Goal: Task Accomplishment & Management: Complete application form

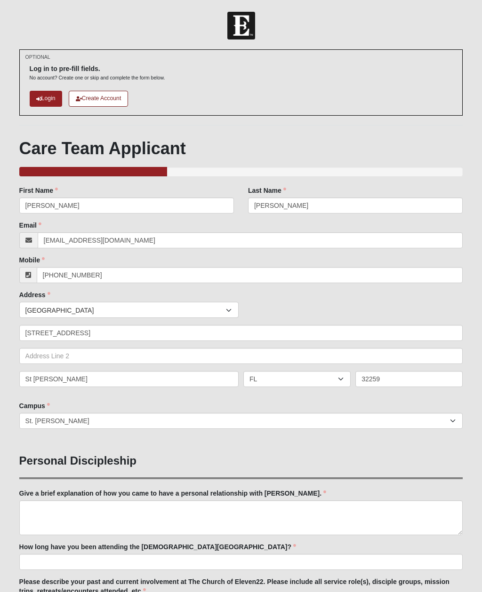
select select "11"
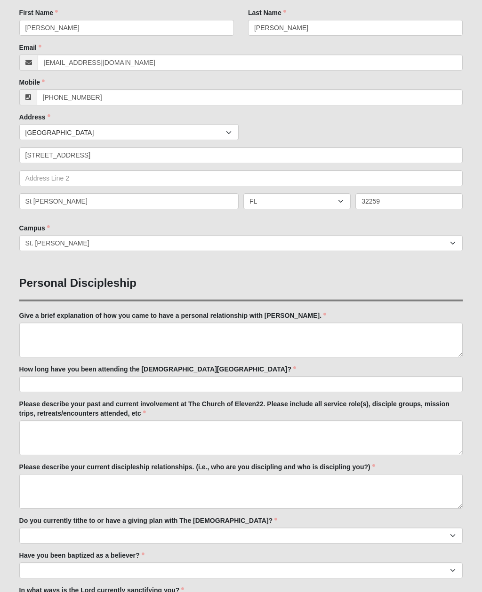
scroll to position [201, 0]
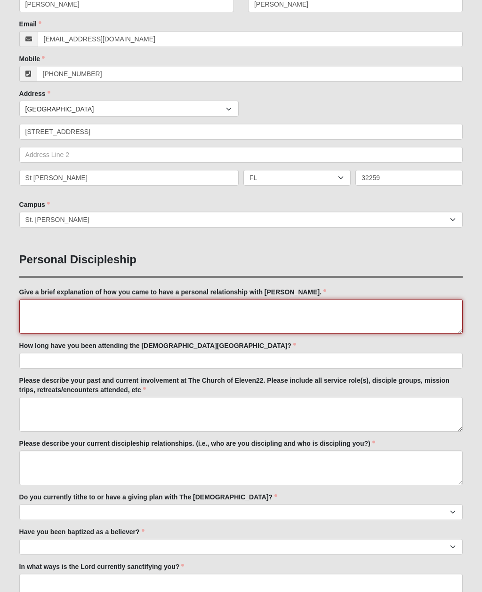
click at [183, 315] on textarea "Give a brief explanation of how you came to have a personal relationship with J…" at bounding box center [241, 317] width 444 height 35
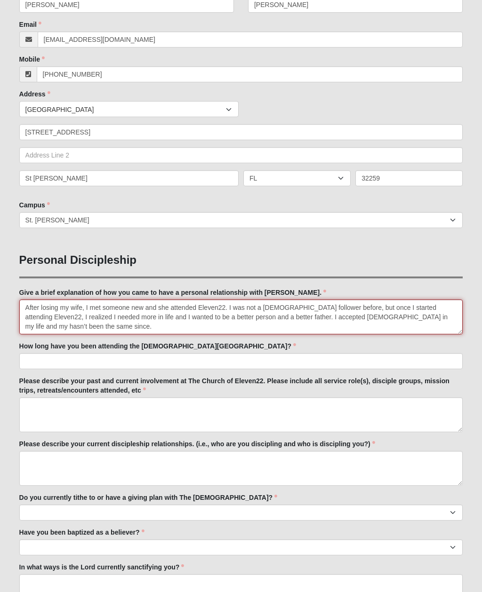
type textarea "After losing my wife, I met someone new and she attended Eleven22. I was not a …"
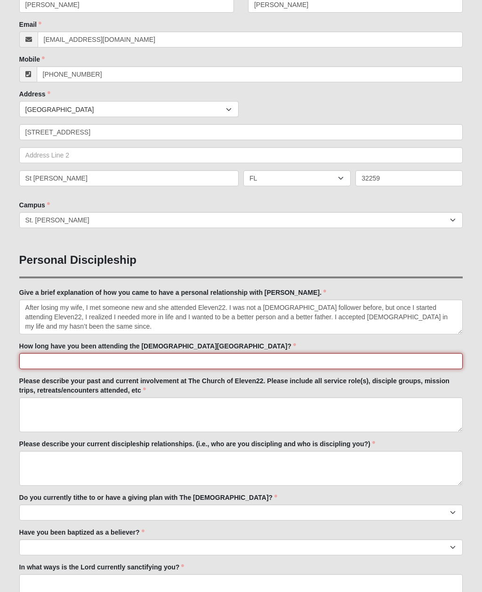
click at [257, 363] on input "How long have you been attending the Church of Eleven22?" at bounding box center [241, 361] width 444 height 16
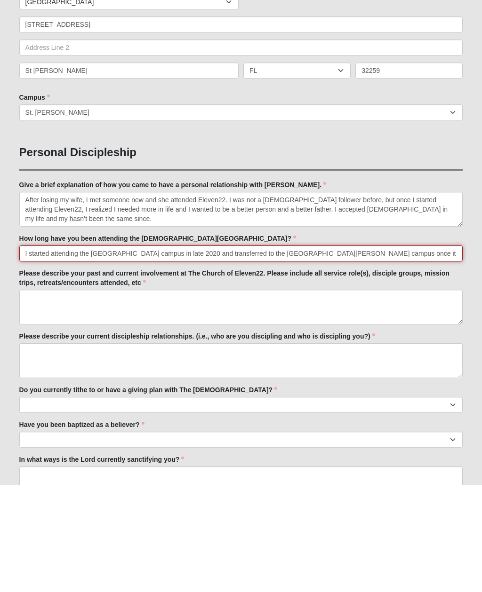
click at [197, 353] on input "I started attending the Baymeadows campus in late 2020 and transferred to the S…" at bounding box center [241, 361] width 444 height 16
type input "I started attending the Baymeadows campus in late 2020 / early 2021 and transfe…"
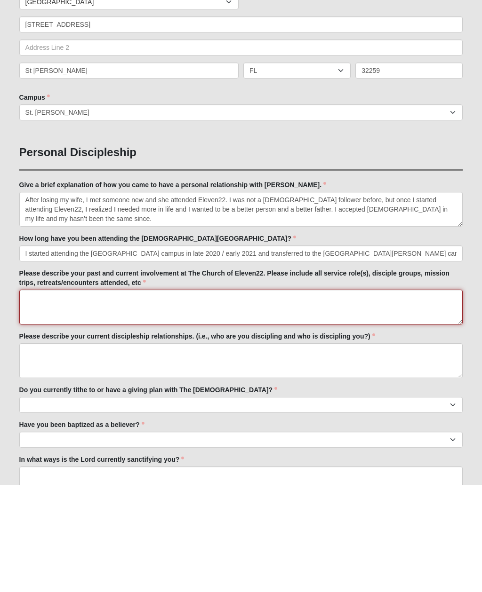
click at [126, 398] on textarea "Please describe your past and current involvement at The Church of Eleven22. Pl…" at bounding box center [241, 415] width 444 height 35
click at [88, 398] on textarea "I first started helping the setup crew" at bounding box center [241, 415] width 444 height 35
click at [155, 398] on textarea "I first started helping with the setup crew" at bounding box center [241, 415] width 444 height 35
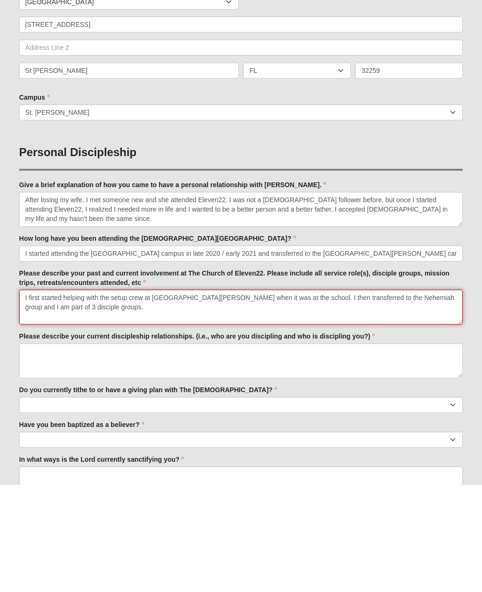
type textarea "I first started helping with the setup crew at St Johns when it was at the scho…"
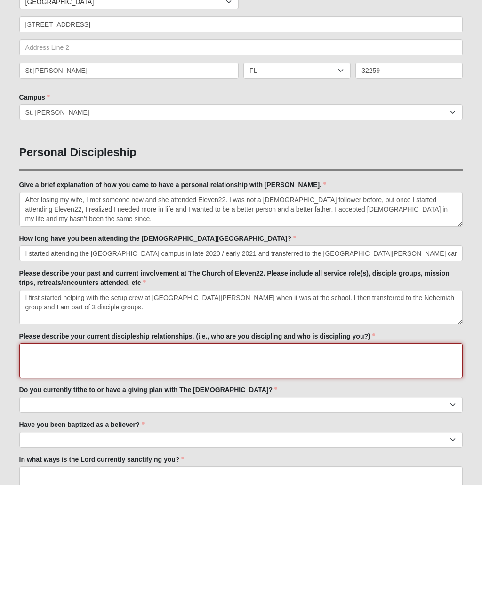
click at [59, 451] on textarea "Please describe your current discipleship relationships. (i.e., who are you dis…" at bounding box center [241, 468] width 444 height 35
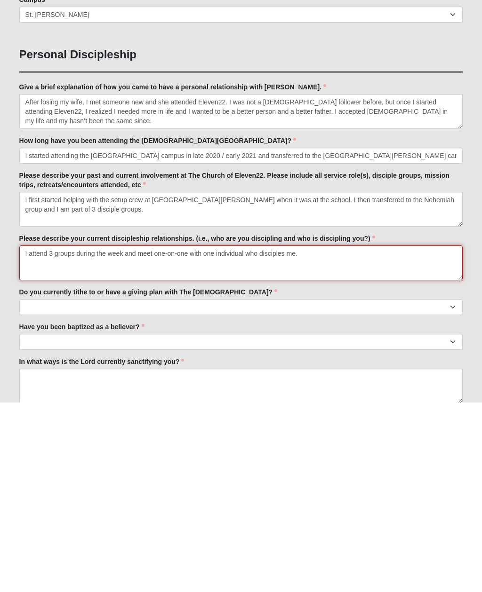
scroll to position [227, 0]
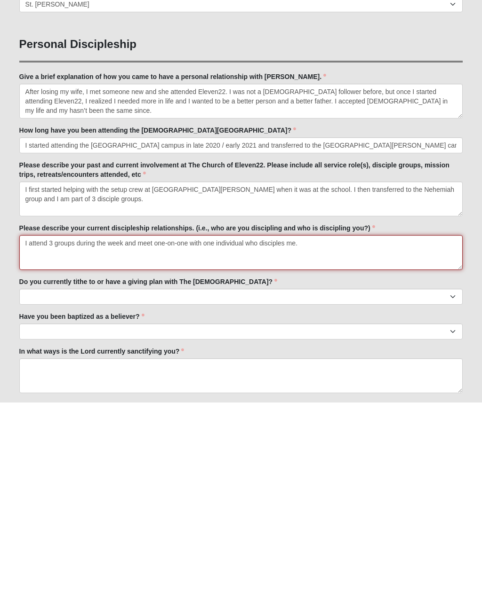
type textarea "I attend 3 groups during the week and meet one-on-one with one individual who d…"
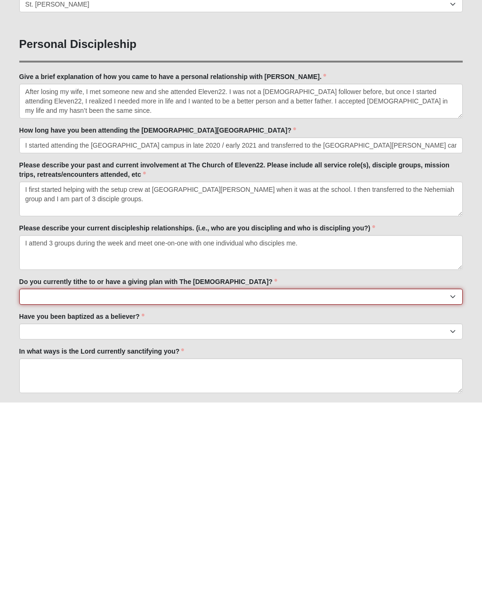
click at [453, 478] on select "No Yes" at bounding box center [241, 486] width 444 height 16
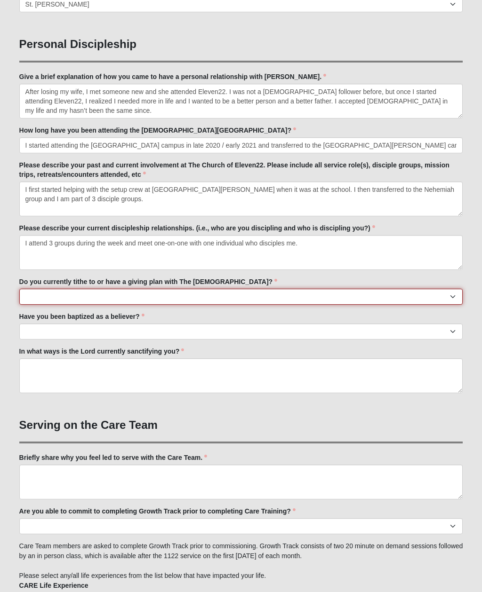
select select "True"
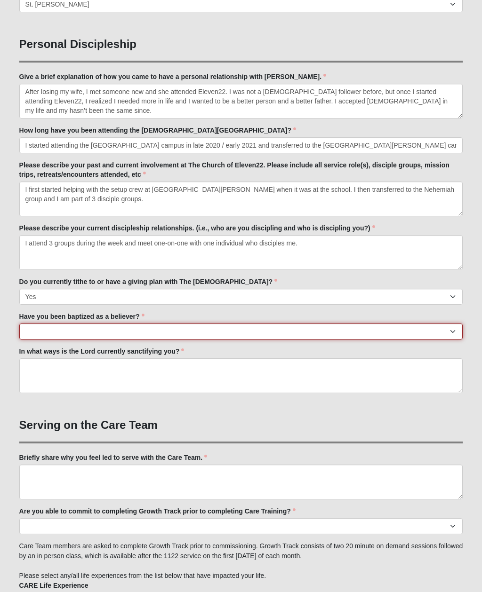
click at [451, 334] on select "No Yes" at bounding box center [241, 332] width 444 height 16
select select "True"
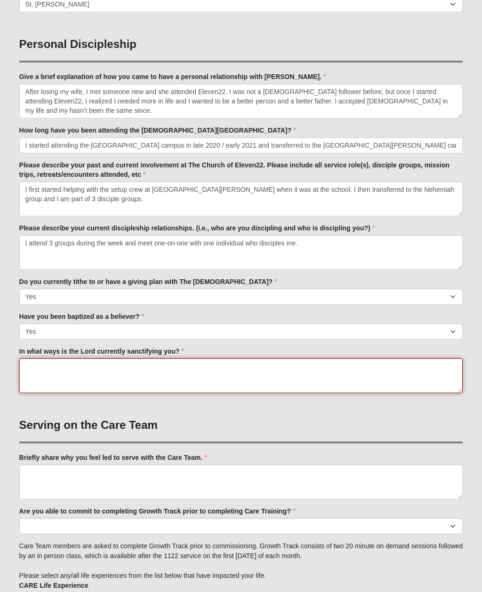
click at [214, 374] on textarea "In what ways is the Lord currently sanctifying you?" at bounding box center [241, 375] width 444 height 35
click at [112, 365] on textarea "He is my savior because he delivered me from my past. He is my Lord because I f…" at bounding box center [241, 375] width 444 height 35
click at [330, 371] on textarea "He is my savior because He delivered me from my past. He is my Lord because I f…" at bounding box center [241, 375] width 444 height 35
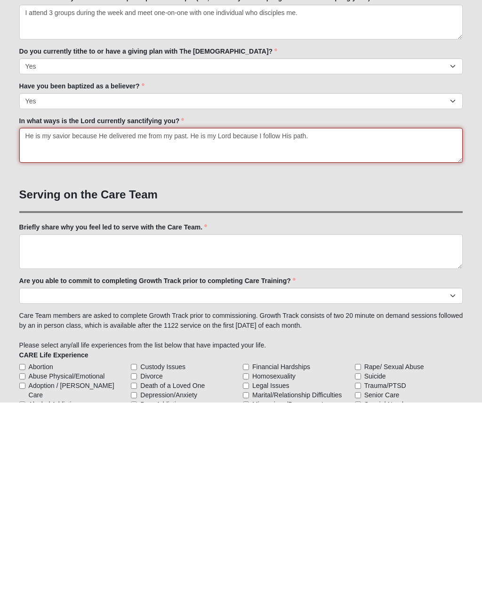
scroll to position [459, 0]
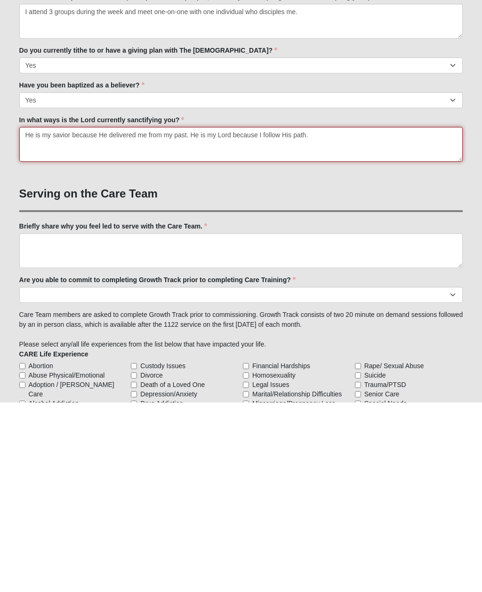
type textarea "He is my savior because He delivered me from my past. He is my Lord because I f…"
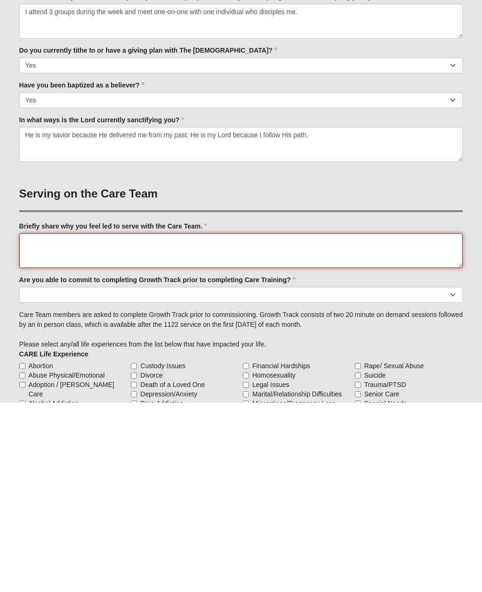
click at [251, 423] on textarea "Briefly share why you feel led to serve with the Care Team." at bounding box center [241, 440] width 444 height 35
type textarea "I want to be a guiding hand for someone in need. I also think there needs to be…"
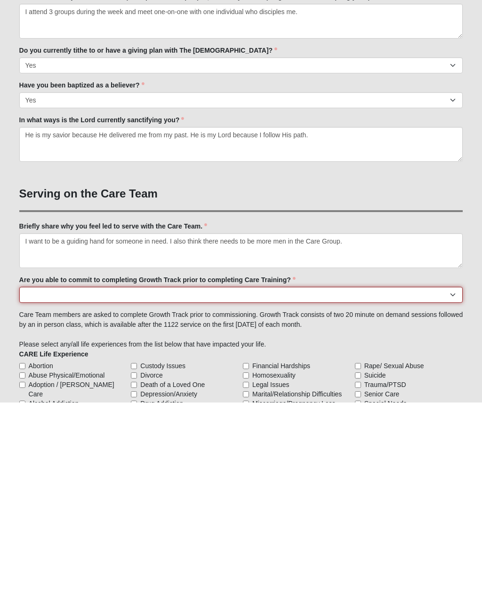
click at [456, 477] on select "Yes No Already Completed" at bounding box center [241, 485] width 444 height 16
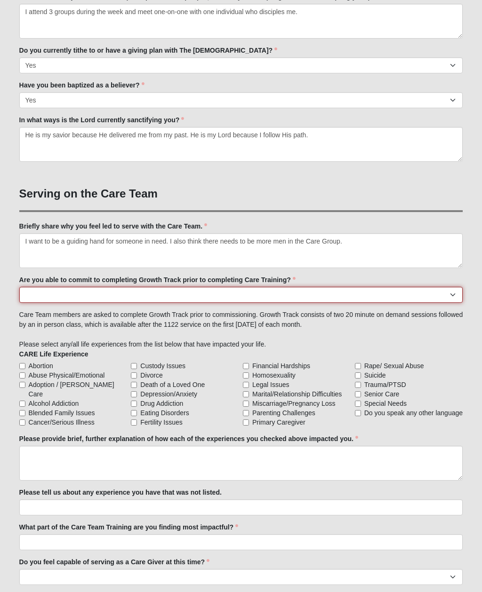
select select "Yes"
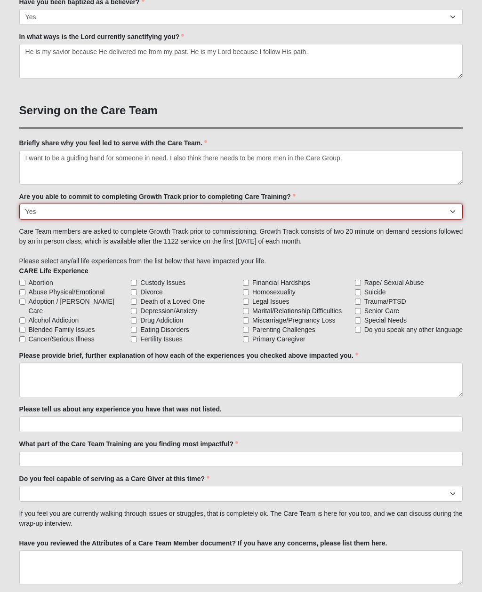
scroll to position [778, 0]
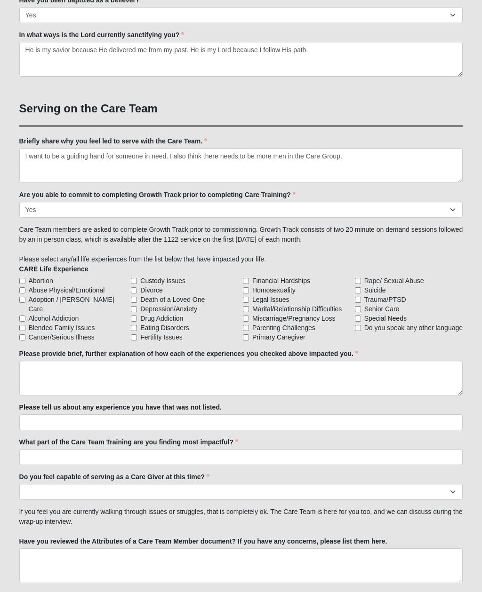
click at [24, 300] on input "Adoption / [PERSON_NAME] Care" at bounding box center [22, 300] width 6 height 6
checkbox input "true"
click at [25, 316] on input "Alcohol Addiction" at bounding box center [22, 319] width 6 height 6
checkbox input "true"
click at [137, 297] on input "Death of a Loved One" at bounding box center [134, 300] width 6 height 6
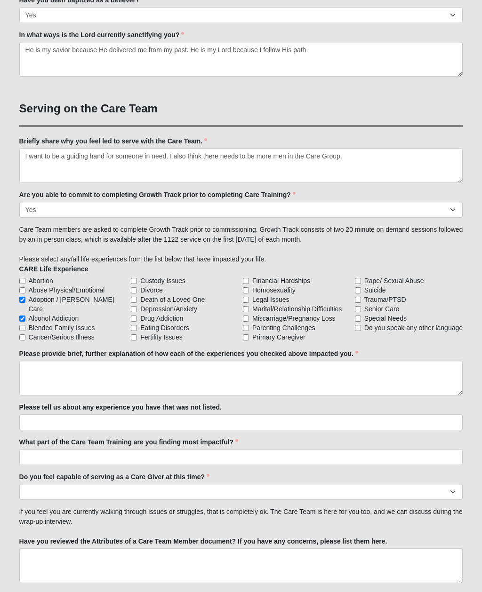
checkbox input "true"
click at [137, 306] on input "Depression/Anxiety" at bounding box center [134, 309] width 6 height 6
checkbox input "true"
click at [137, 334] on input "Fertility Issues" at bounding box center [134, 337] width 6 height 6
checkbox input "true"
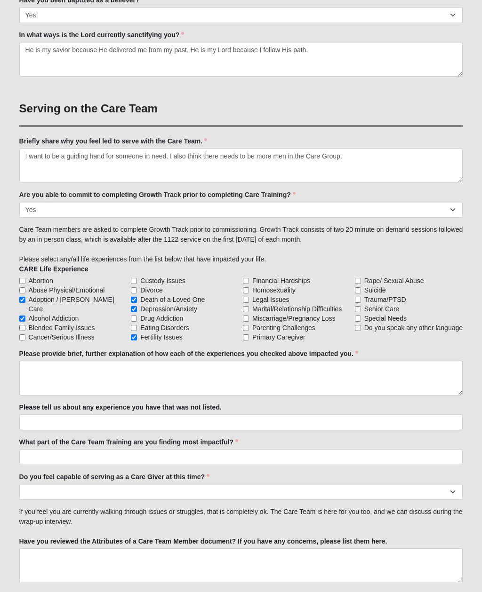
click at [249, 306] on input "Marital/Relationship Difficulties" at bounding box center [246, 309] width 6 height 6
checkbox input "true"
click at [247, 325] on input "Parenting Challenges" at bounding box center [246, 328] width 6 height 6
checkbox input "true"
click at [361, 297] on input "Trauma/PTSD" at bounding box center [358, 300] width 6 height 6
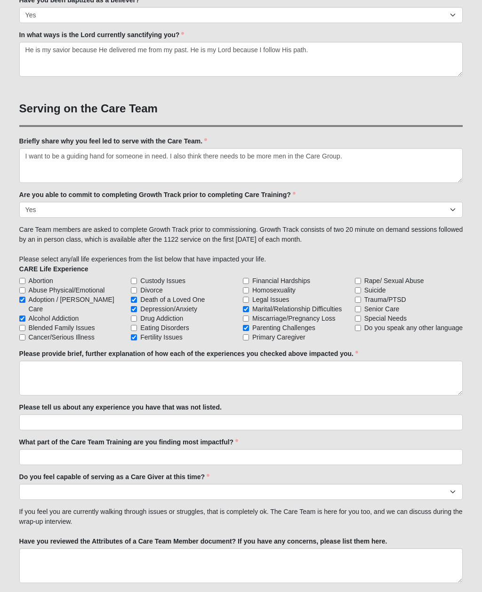
checkbox input "true"
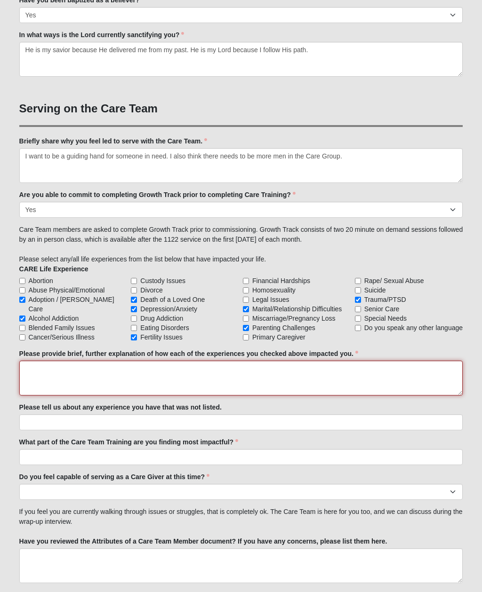
click at [334, 371] on textarea "Please provide brief, further explanation of how each of the experiences you ch…" at bounding box center [241, 378] width 444 height 35
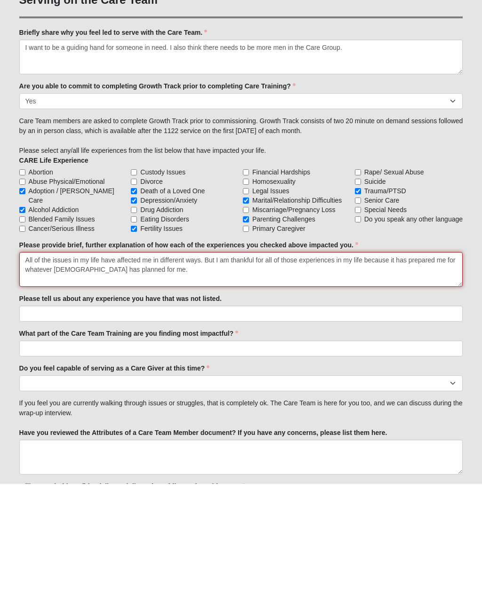
type textarea "All of the issues in my life have affected me in different ways. But I am thank…"
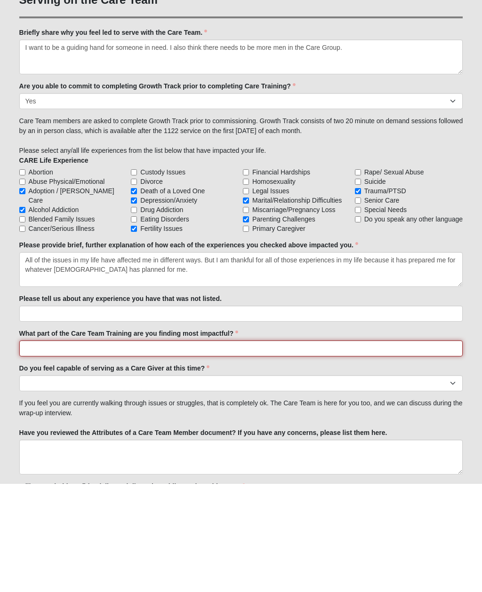
click at [262, 449] on input "What part of the Care Team Training are you finding most impactful?" at bounding box center [241, 457] width 444 height 16
type input "Building my compassion"
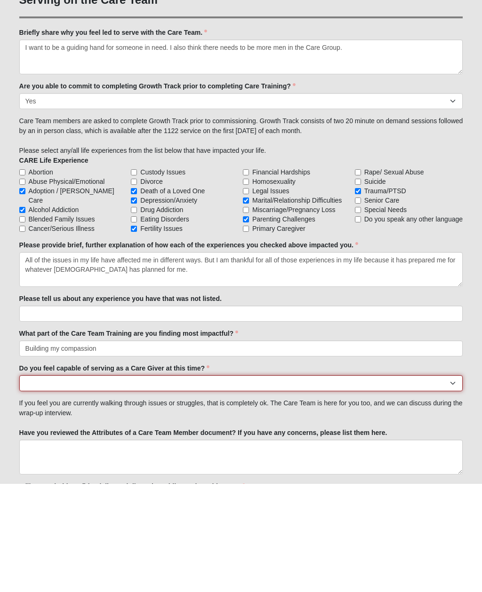
click at [455, 484] on select "No Yes" at bounding box center [241, 492] width 444 height 16
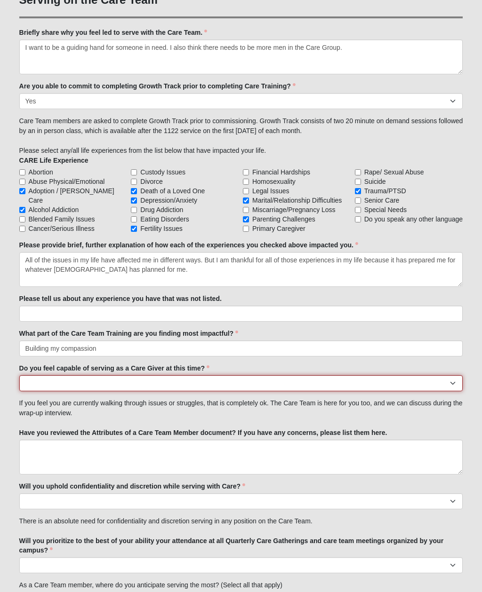
select select "True"
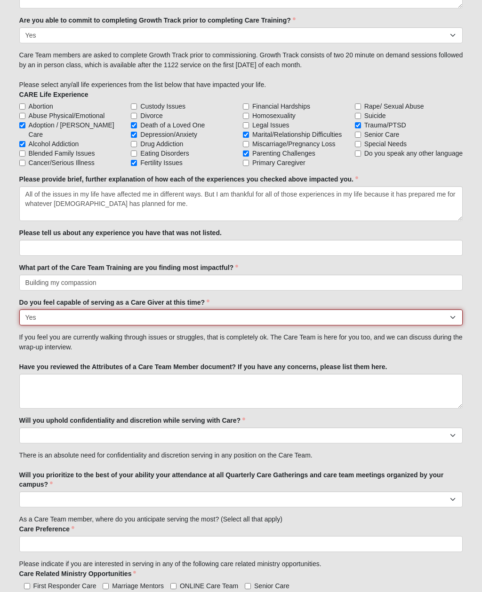
scroll to position [974, 0]
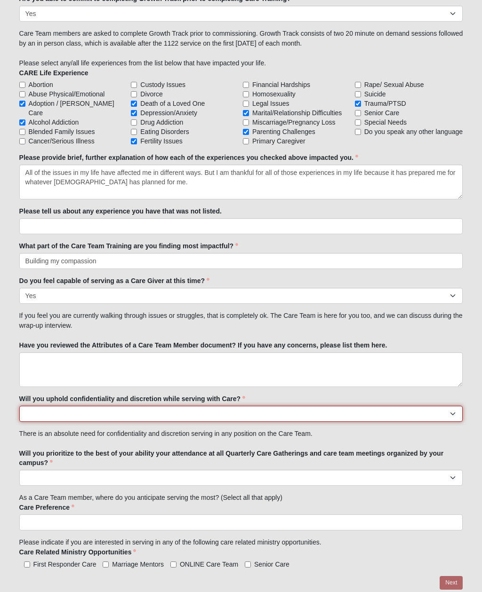
click at [453, 418] on select "No Yes" at bounding box center [241, 414] width 444 height 16
select select "True"
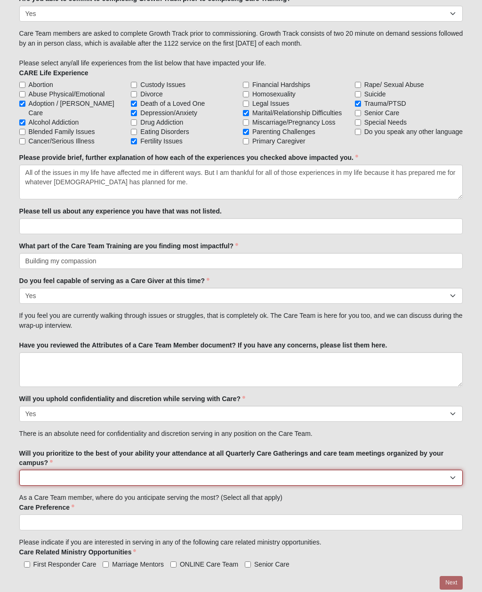
click at [451, 477] on select "No Yes" at bounding box center [241, 478] width 444 height 16
select select "True"
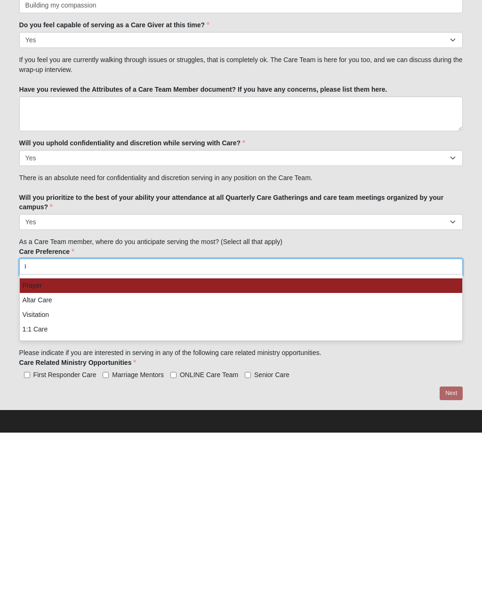
scroll to position [1029, 0]
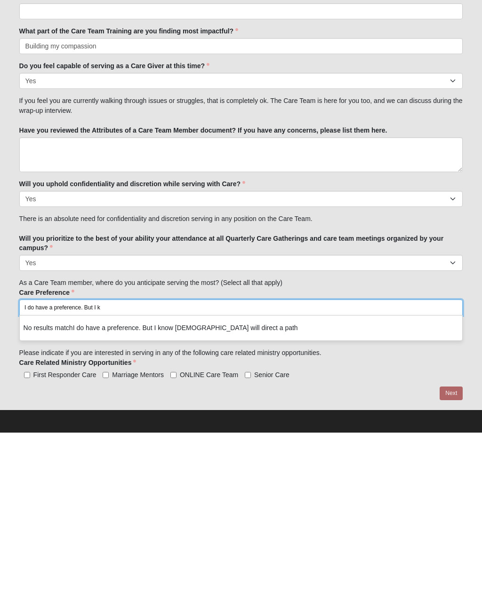
type input "I do have a preference. But I know God will direct a path"
click at [413, 459] on ul "I do have a preference. But I know God will direct a path" at bounding box center [241, 467] width 444 height 16
click at [29, 532] on input "First Responder Care" at bounding box center [27, 535] width 6 height 6
checkbox input "true"
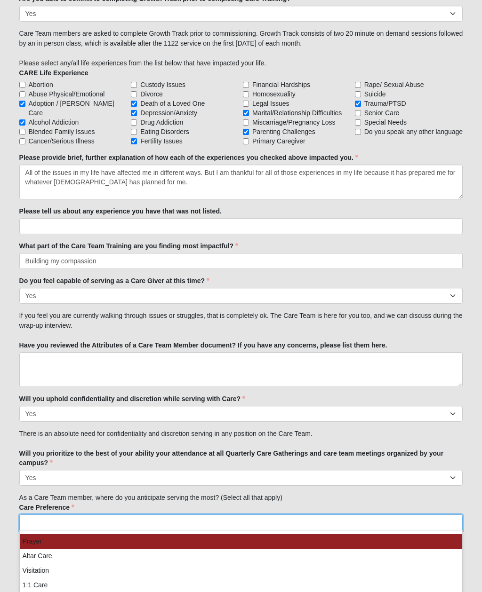
scroll to position [1070, 0]
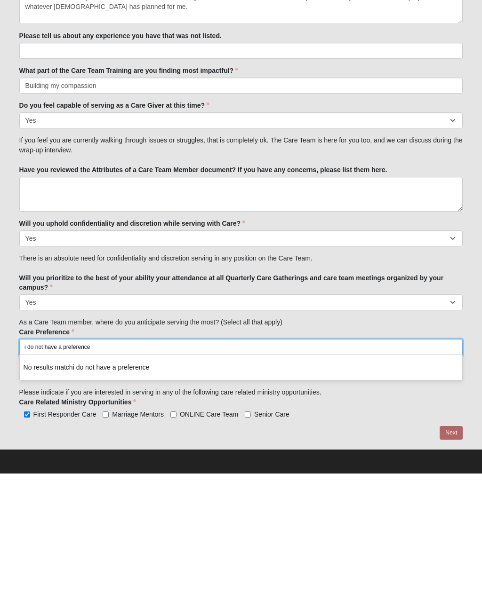
type input "i do not have a preference"
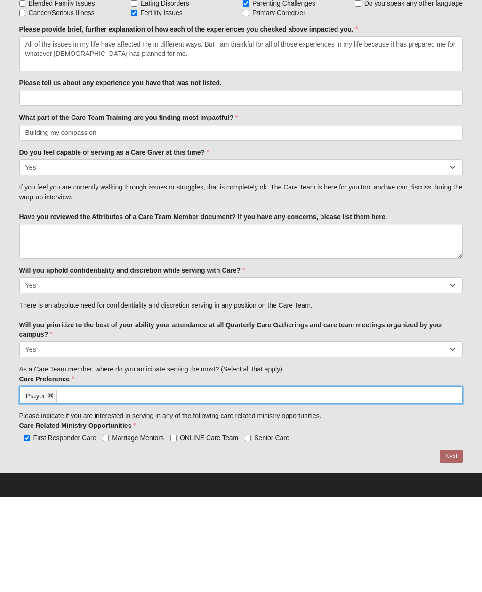
type input "1"
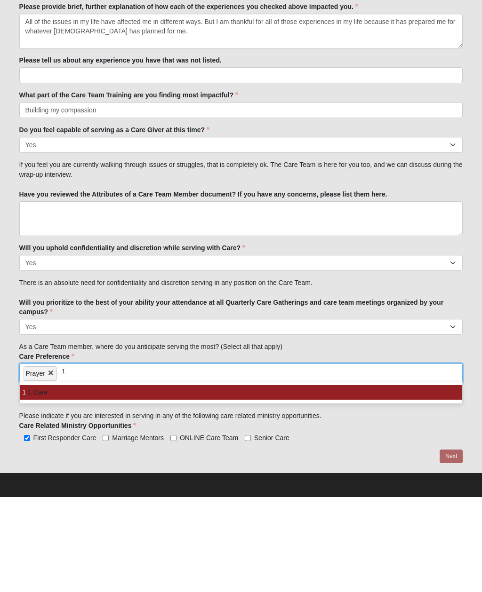
scroll to position [1006, 0]
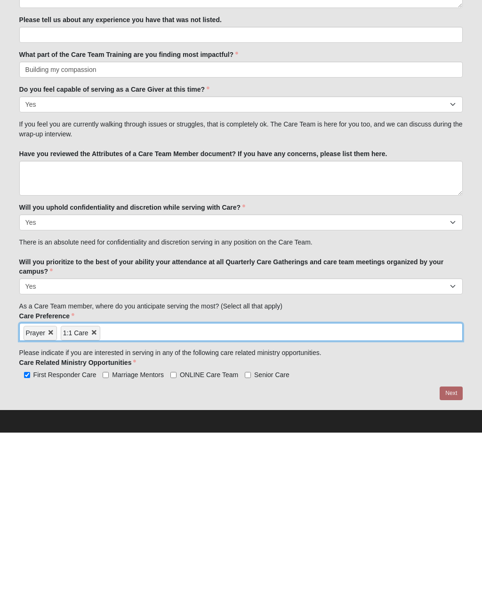
click at [454, 546] on div at bounding box center [241, 553] width 444 height 14
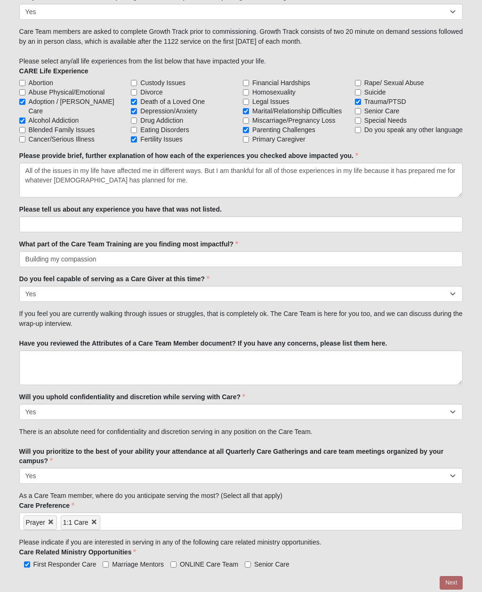
click at [454, 583] on div at bounding box center [241, 583] width 444 height 14
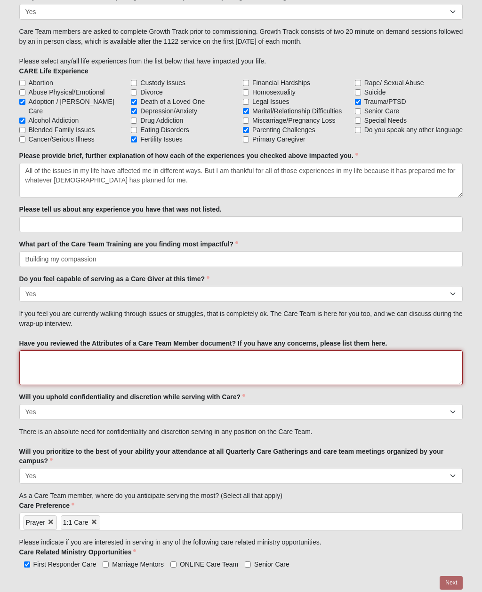
click at [122, 365] on textarea "Have you reviewed the Attributes of a Care Team Member document? If you have an…" at bounding box center [241, 367] width 444 height 35
type textarea "No concerns"
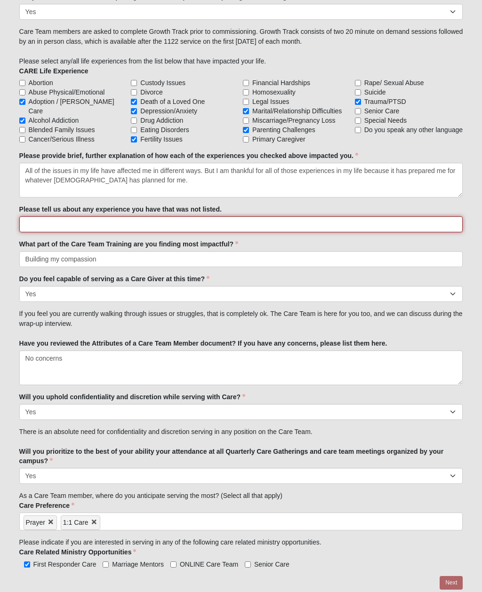
click at [242, 225] on input "Please tell us about any experience you have that was not listed." at bounding box center [241, 224] width 444 height 16
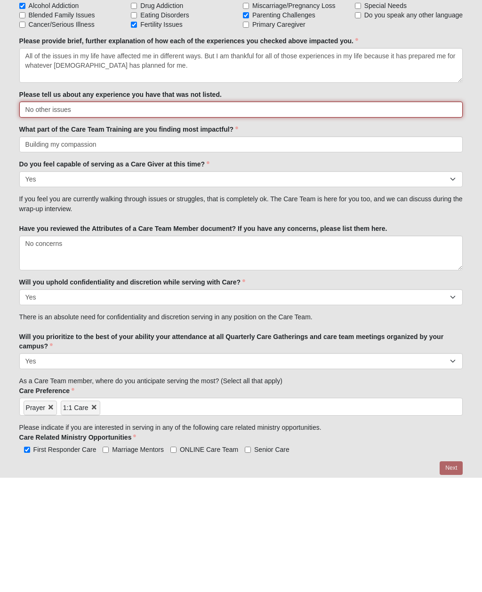
scroll to position [1006, 0]
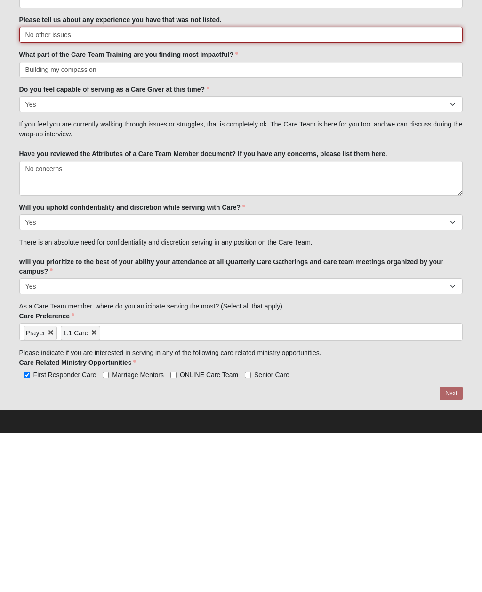
type input "No other issues"
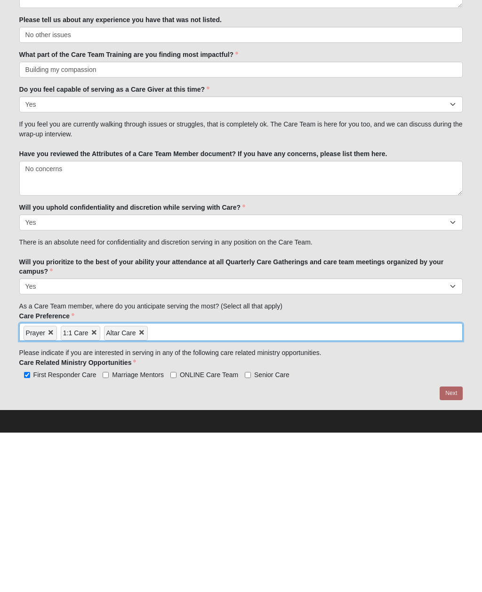
click at [453, 546] on div at bounding box center [241, 553] width 444 height 14
click at [451, 546] on div at bounding box center [241, 553] width 444 height 14
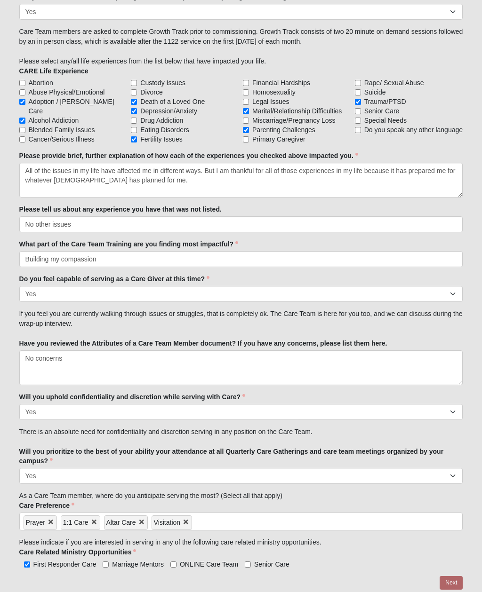
scroll to position [1014, 0]
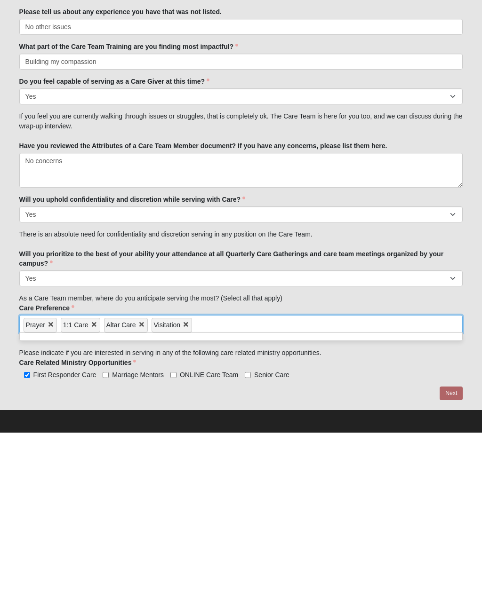
click at [180, 481] on link at bounding box center [180, 485] width 0 height 8
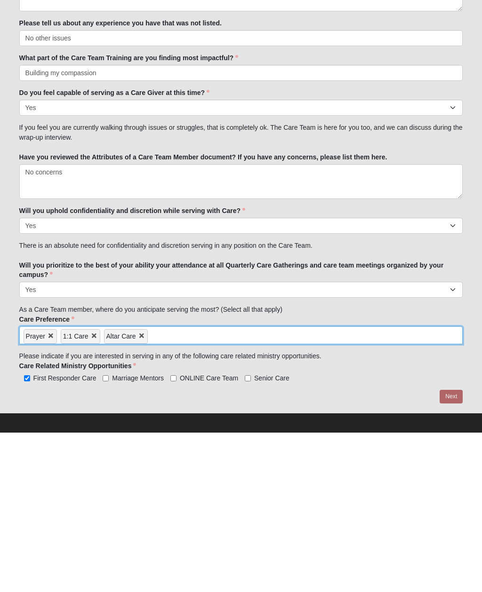
scroll to position [1006, 0]
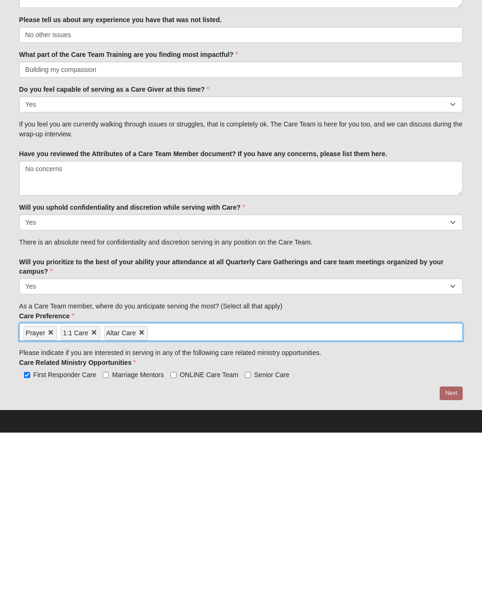
click at [176, 532] on input "ONLINE Care Team" at bounding box center [173, 535] width 6 height 6
checkbox input "true"
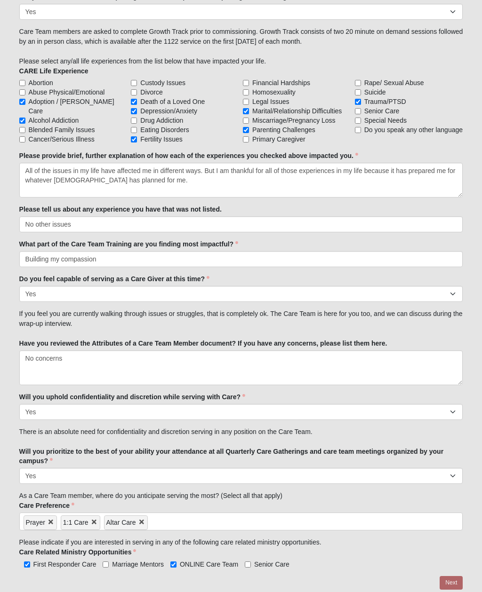
scroll to position [1028, 0]
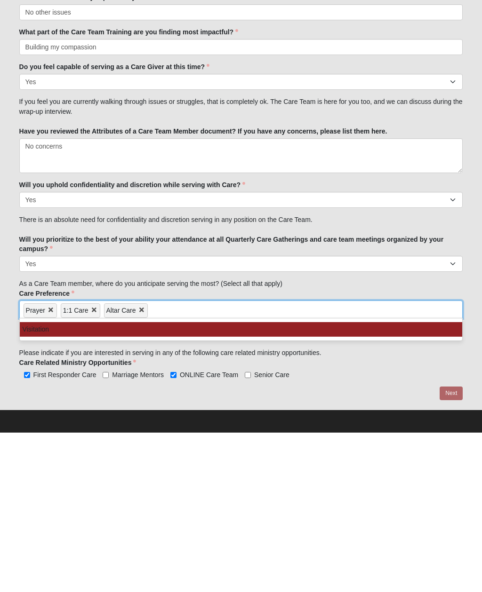
type input "d"
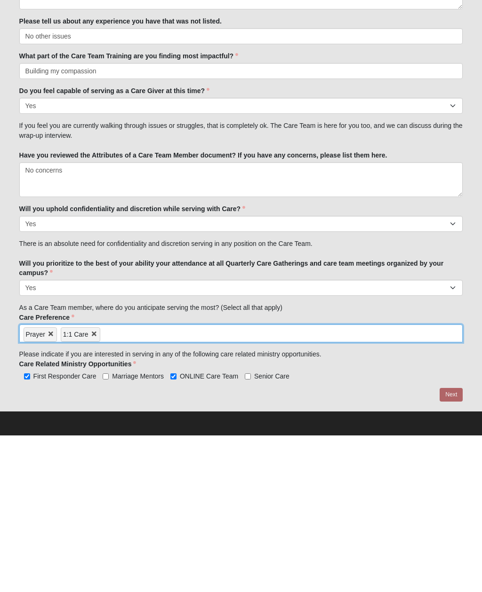
scroll to position [1006, 0]
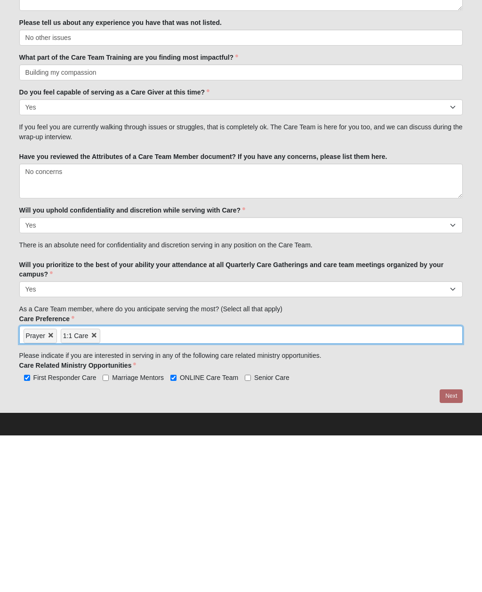
click at [183, 531] on span "ONLINE Care Team" at bounding box center [209, 535] width 58 height 8
click at [176, 532] on input "ONLINE Care Team" at bounding box center [173, 535] width 6 height 6
checkbox input "false"
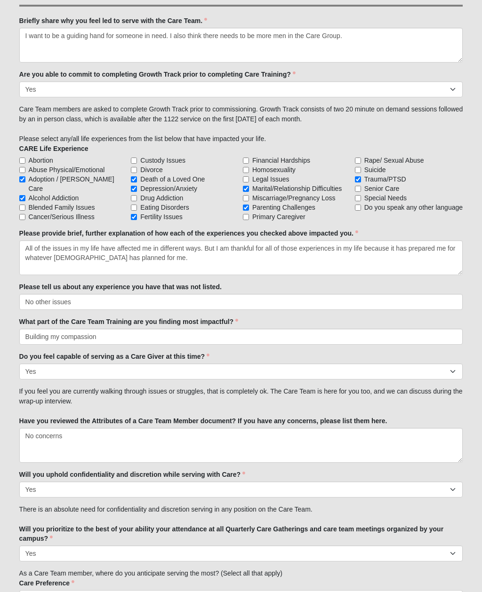
scroll to position [976, 0]
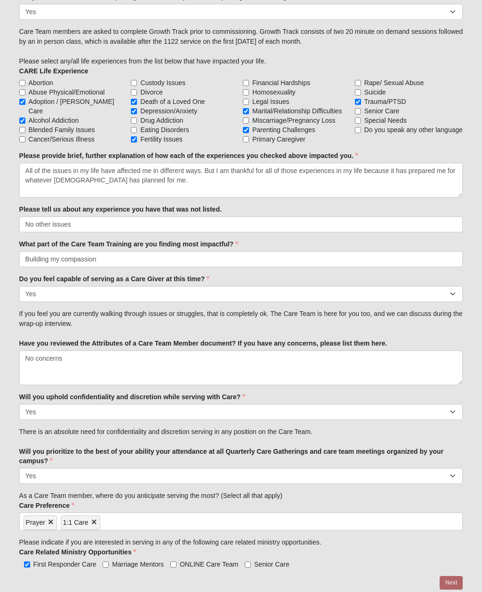
click at [455, 582] on div at bounding box center [241, 583] width 444 height 14
click at [456, 585] on div at bounding box center [241, 583] width 444 height 14
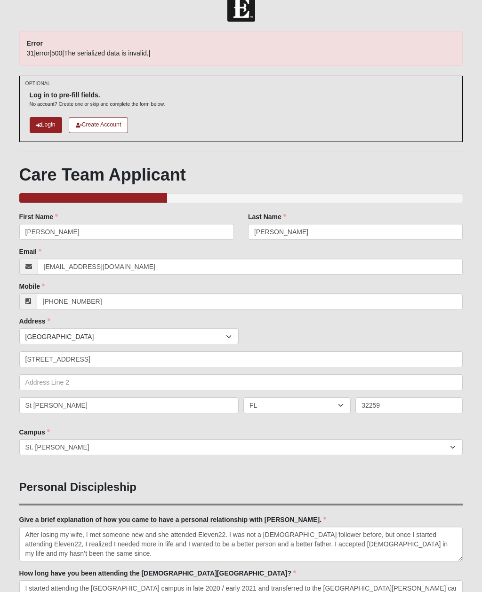
scroll to position [0, 0]
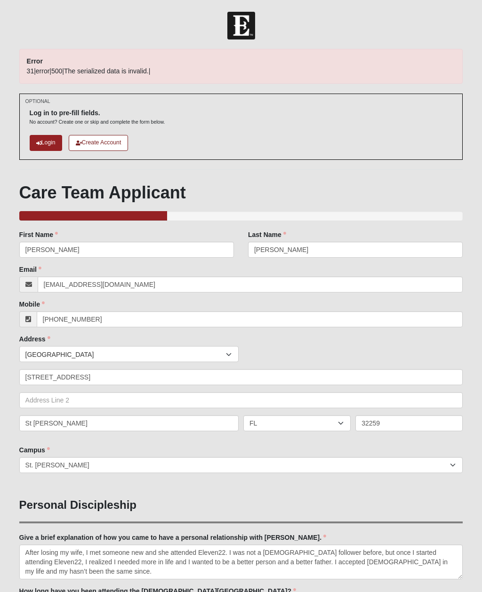
click at [239, 226] on div "33.333333333333333333333333330% Complete" at bounding box center [241, 220] width 444 height 19
click at [420, 144] on div "Log in to pre-fill fields. No account? Create one or skip and complete the form…" at bounding box center [241, 127] width 423 height 52
click at [44, 145] on link "Login" at bounding box center [46, 143] width 32 height 16
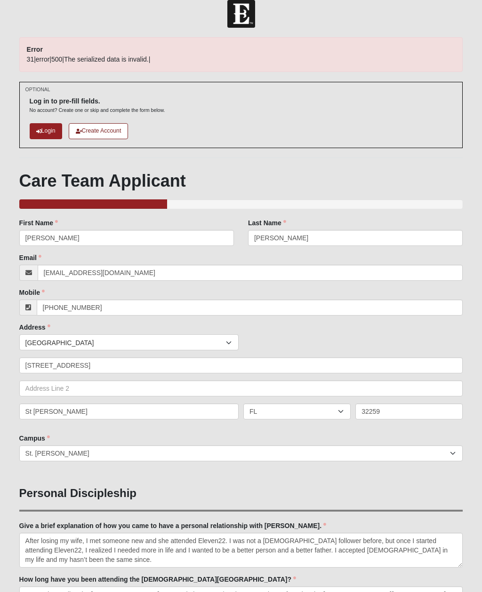
scroll to position [12, 0]
click at [45, 133] on link "Login" at bounding box center [46, 131] width 32 height 16
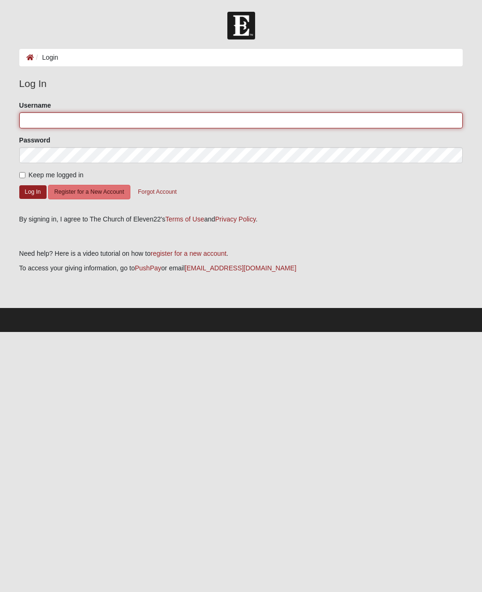
click at [87, 125] on input "Username" at bounding box center [241, 120] width 444 height 16
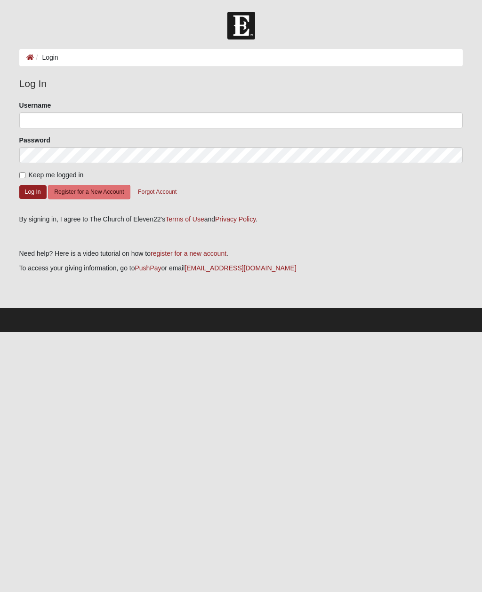
click at [98, 192] on button "Register for a New Account" at bounding box center [89, 192] width 82 height 15
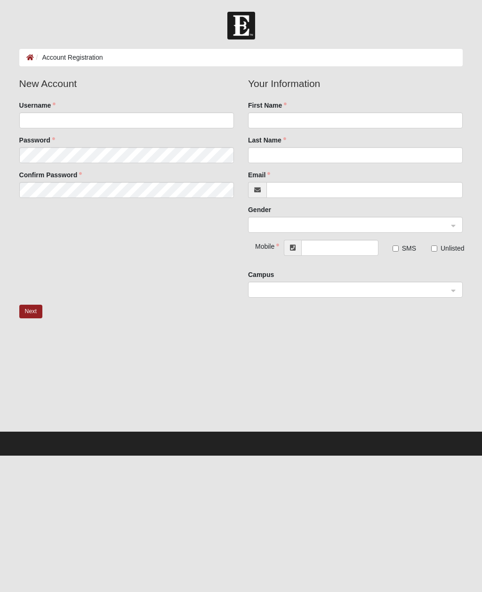
click at [39, 318] on button "Next" at bounding box center [30, 312] width 23 height 14
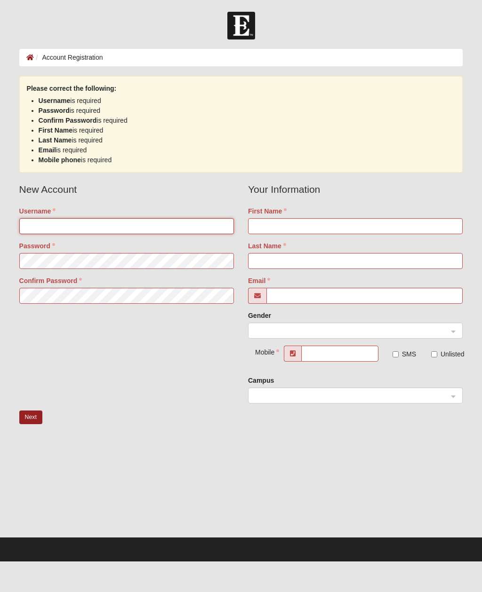
click at [85, 231] on input "Username" at bounding box center [126, 226] width 215 height 16
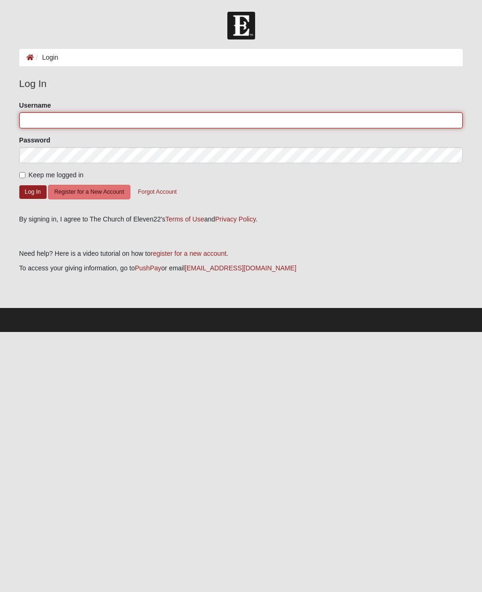
click at [99, 123] on input "Username" at bounding box center [241, 120] width 444 height 16
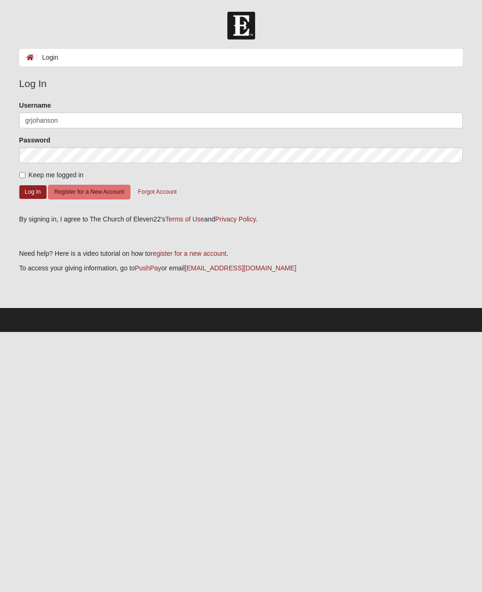
click at [34, 191] on button "Log In" at bounding box center [32, 192] width 27 height 14
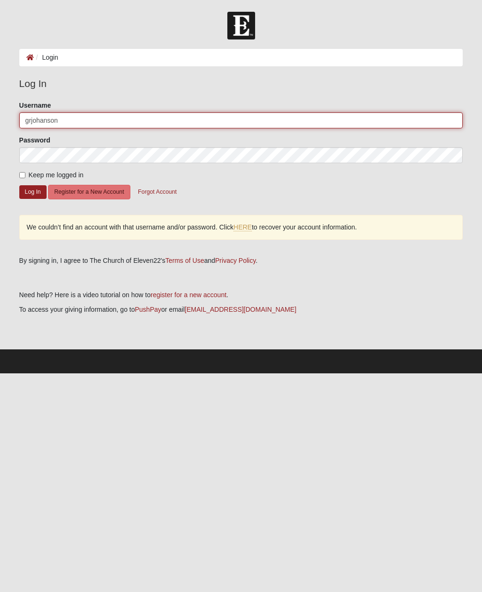
click at [82, 124] on input "grjohanson" at bounding box center [241, 120] width 444 height 16
type input "[EMAIL_ADDRESS][DOMAIN_NAME]"
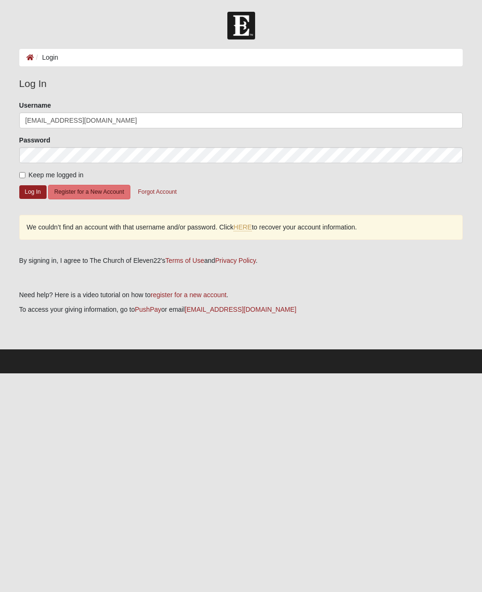
click at [31, 191] on button "Log In" at bounding box center [32, 192] width 27 height 14
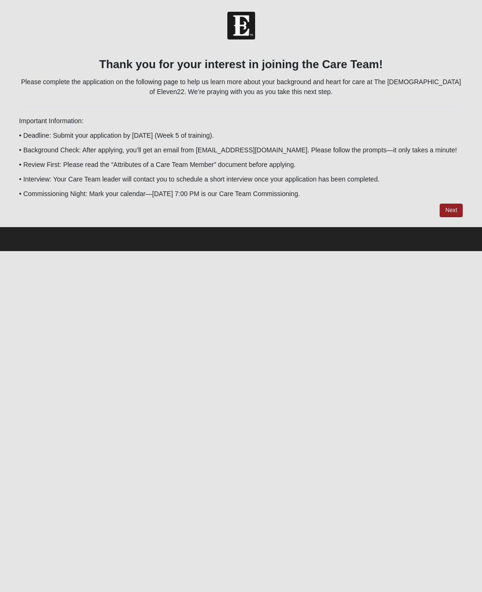
click at [449, 211] on link "Next" at bounding box center [450, 211] width 23 height 14
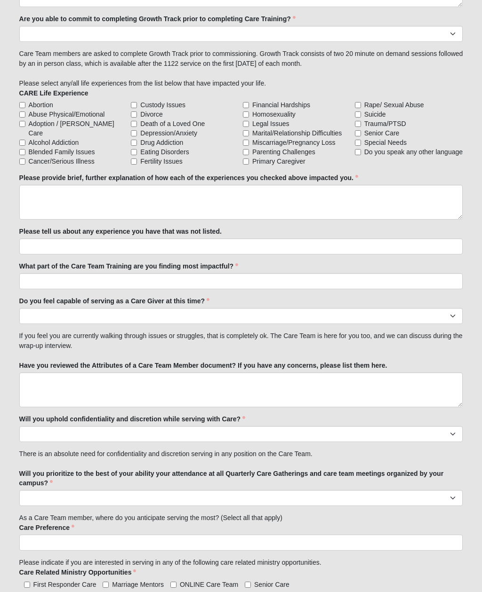
scroll to position [854, 0]
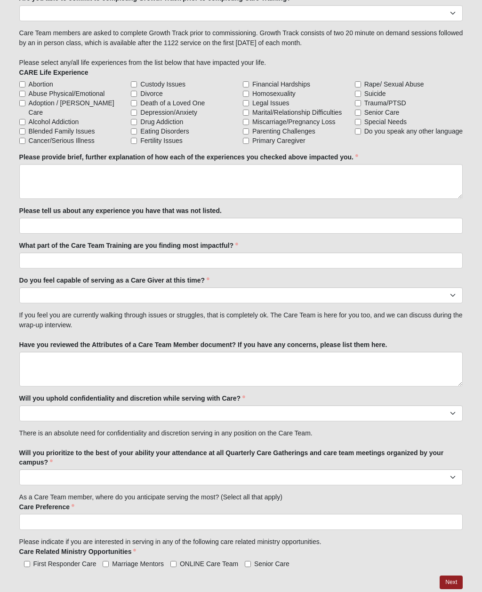
click at [34, 564] on span "First Responder Care" at bounding box center [64, 564] width 63 height 8
click at [30, 564] on input "First Responder Care" at bounding box center [27, 564] width 6 height 6
checkbox input "true"
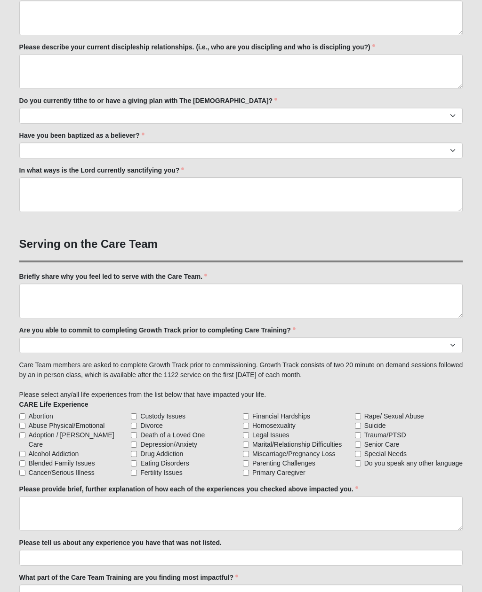
scroll to position [522, 0]
click at [27, 431] on label "Adoption / [PERSON_NAME] Care" at bounding box center [73, 439] width 108 height 19
click at [25, 432] on input "Adoption / [PERSON_NAME] Care" at bounding box center [22, 435] width 6 height 6
checkbox input "true"
click at [25, 451] on input "Alcohol Addiction" at bounding box center [22, 454] width 6 height 6
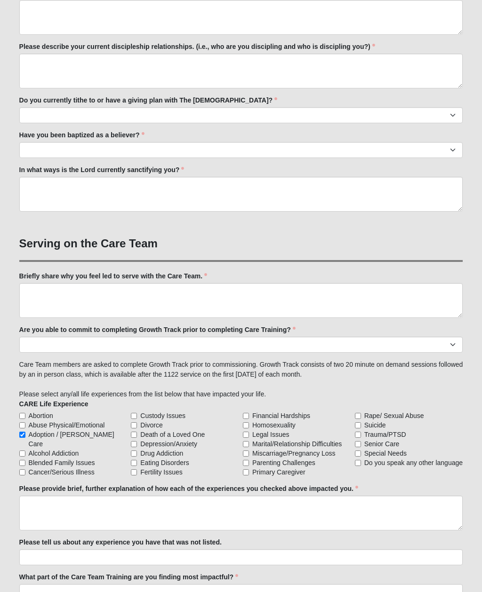
checkbox input "true"
click at [136, 432] on input "Death of a Loved One" at bounding box center [134, 435] width 6 height 6
checkbox input "true"
click at [135, 441] on input "Depression/Anxiety" at bounding box center [134, 444] width 6 height 6
checkbox input "true"
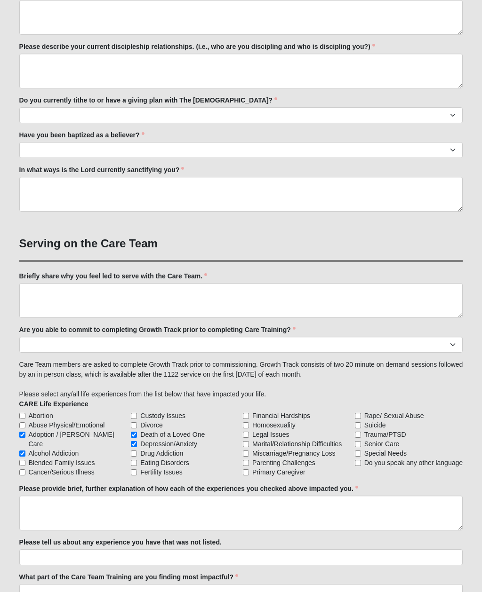
click at [135, 469] on input "Fertility Issues" at bounding box center [134, 472] width 6 height 6
checkbox input "true"
click at [245, 441] on input "Marital/Relationship Difficulties" at bounding box center [246, 444] width 6 height 6
checkbox input "true"
click at [249, 451] on input "Miscarriage/Pregnancy Loss" at bounding box center [246, 454] width 6 height 6
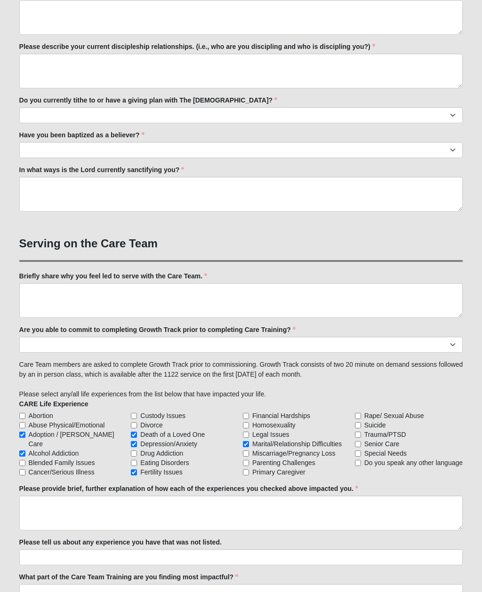
checkbox input "true"
click at [249, 460] on input "Parenting Challenges" at bounding box center [246, 463] width 6 height 6
checkbox input "true"
click at [359, 432] on input "Trauma/PTSD" at bounding box center [358, 435] width 6 height 6
checkbox input "true"
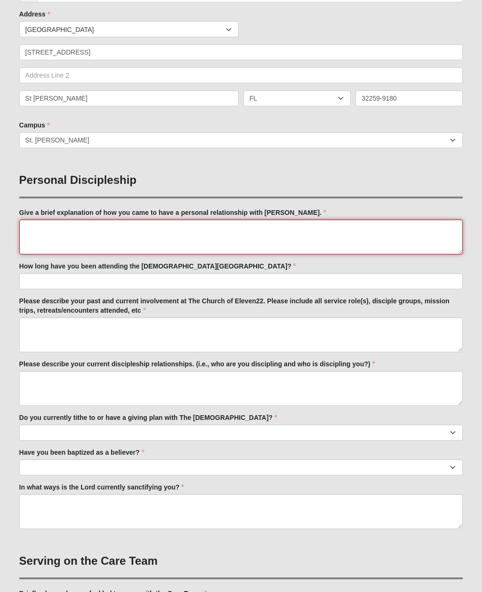
click at [46, 233] on textarea "Give a brief explanation of how you came to have a personal relationship with […" at bounding box center [241, 237] width 444 height 35
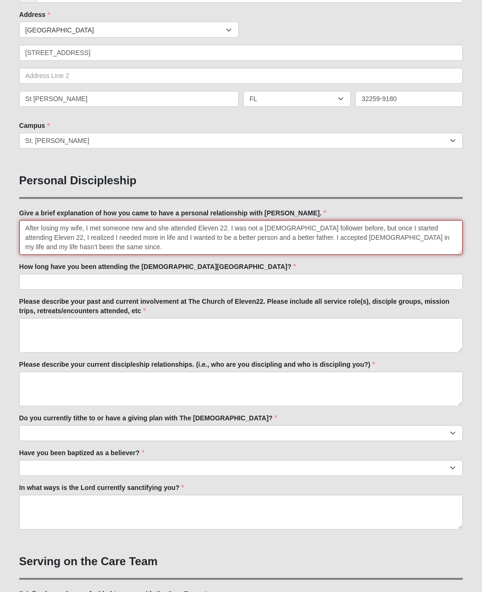
click at [220, 228] on textarea "After losing my wife, I met someone new and she attended Eleven 22. I was not a…" at bounding box center [241, 237] width 444 height 35
click at [295, 229] on textarea "After losing my wife, I met someone new and she attended Eleven 22. I was not a…" at bounding box center [241, 237] width 444 height 35
click at [442, 239] on textarea "After losing my wife, I met someone new and she attended Eleven22. I was not a …" at bounding box center [241, 237] width 444 height 35
type textarea "After losing my wife, I met someone new and she attended Eleven22. I was not a …"
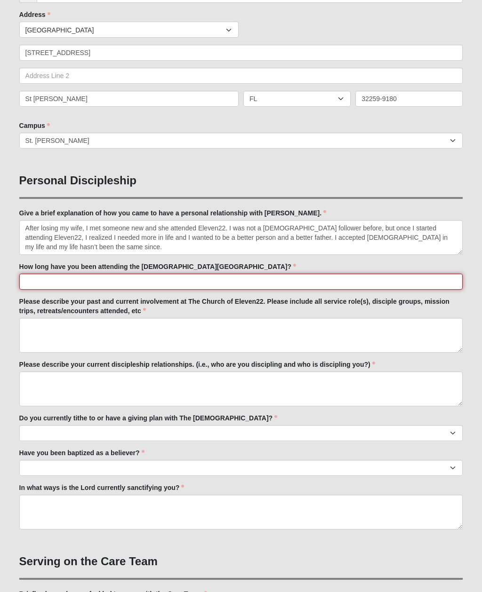
click at [178, 282] on input "How long have you been attending the [DEMOGRAPHIC_DATA][GEOGRAPHIC_DATA]?" at bounding box center [241, 282] width 444 height 16
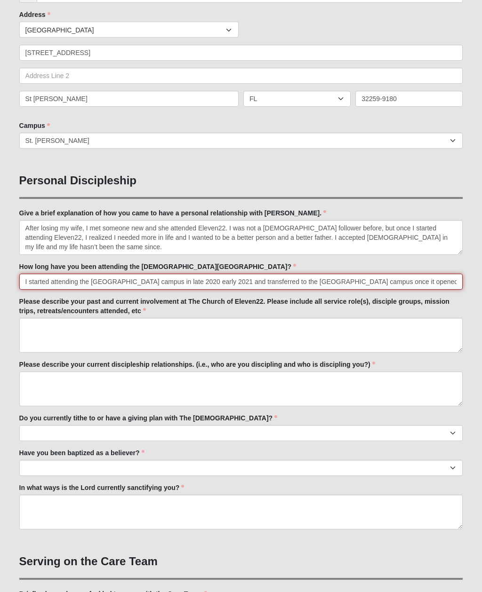
click at [193, 280] on input "I started attending the [GEOGRAPHIC_DATA] campus in late 2020 early 2021 and tr…" at bounding box center [241, 282] width 444 height 16
click at [326, 284] on input "I started attending the [GEOGRAPHIC_DATA] campus in late 2020 / early 2021 and …" at bounding box center [241, 282] width 444 height 16
type input "I started attending the [GEOGRAPHIC_DATA] campus in late 2020 / early 2021 and …"
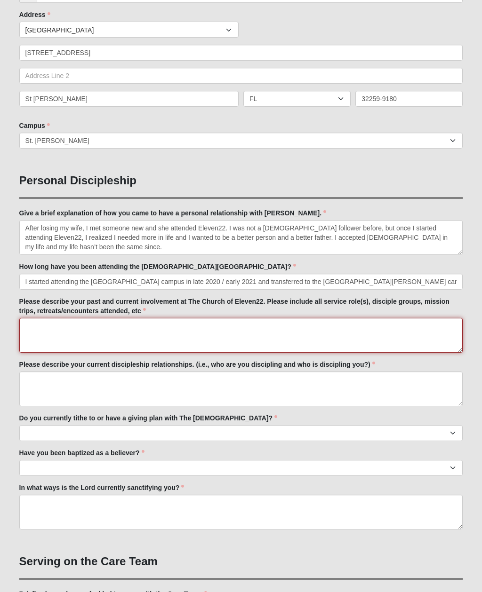
click at [284, 342] on textarea "Please describe your past and current involvement at The Church of Eleven22. Pl…" at bounding box center [241, 335] width 444 height 35
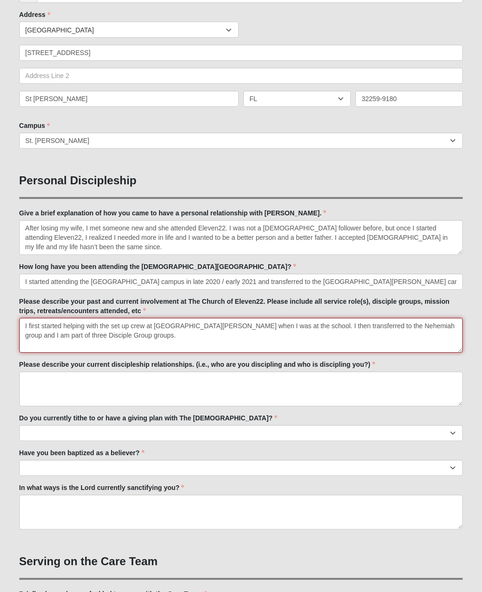
click at [189, 328] on textarea "I first started helping with the set up crew at [GEOGRAPHIC_DATA][PERSON_NAME] …" at bounding box center [241, 335] width 444 height 35
click at [214, 325] on textarea "I first started helping with the set up crew at [GEOGRAPHIC_DATA][PERSON_NAME] …" at bounding box center [241, 335] width 444 height 35
click at [73, 333] on textarea "I first started helping with the set up crew at [GEOGRAPHIC_DATA][PERSON_NAME] …" at bounding box center [241, 335] width 444 height 35
type textarea "I first started helping with the set up crew at [GEOGRAPHIC_DATA][PERSON_NAME] …"
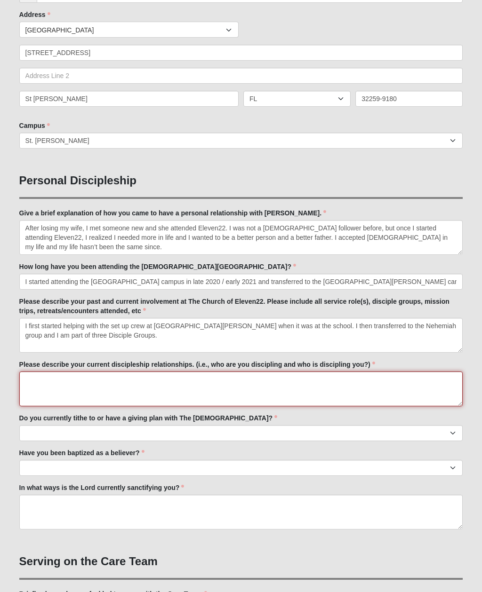
click at [138, 390] on textarea "Please describe your current discipleship relationships. (i.e., who are you dis…" at bounding box center [241, 389] width 444 height 35
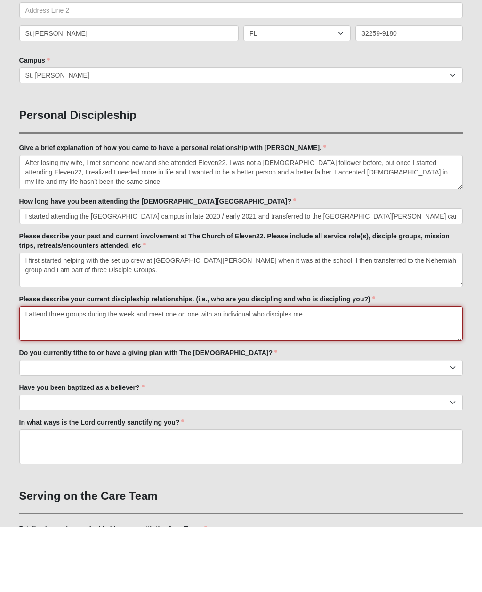
type textarea "I attend three groups during the week and meet one on one with an individual wh…"
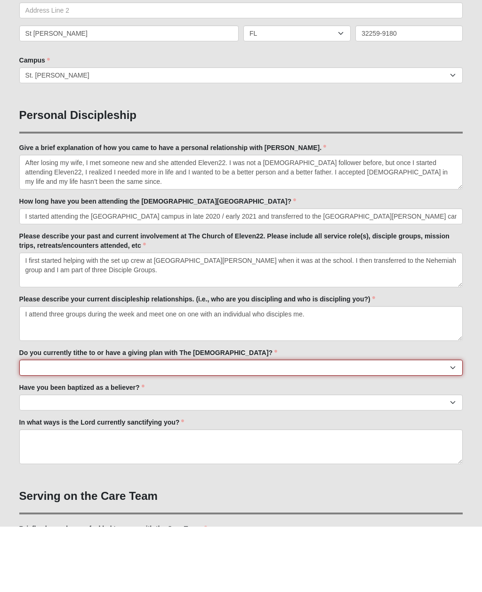
click at [444, 425] on select "No Yes" at bounding box center [241, 433] width 444 height 16
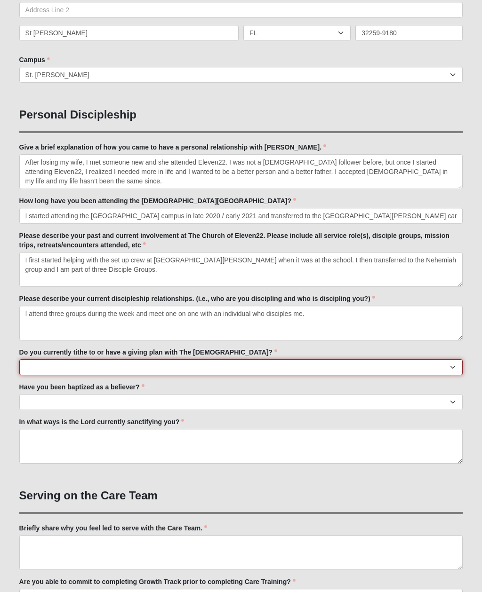
select select "True"
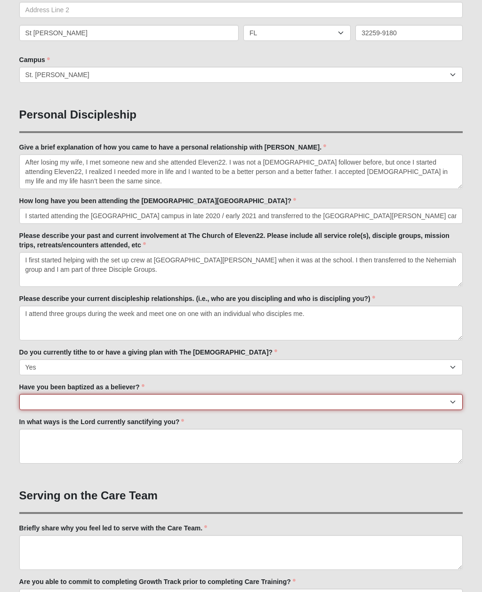
click at [449, 409] on select "No Yes" at bounding box center [241, 402] width 444 height 16
select select "True"
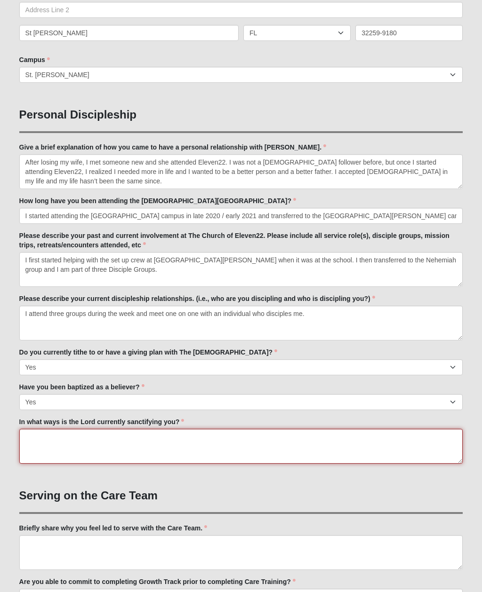
click at [230, 443] on textarea "In what ways is the Lord currently sanctifying you?" at bounding box center [241, 446] width 444 height 35
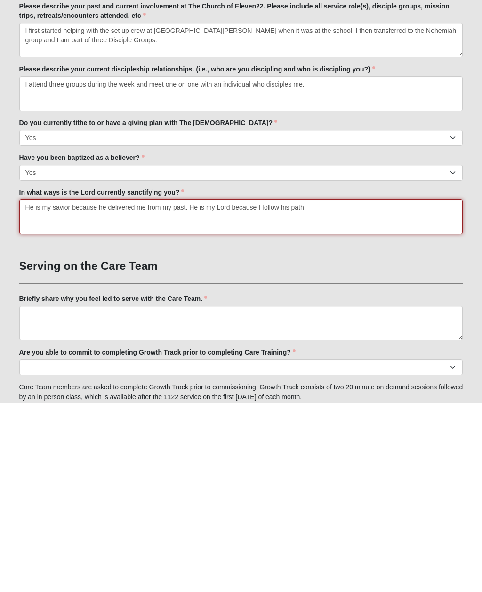
click at [111, 389] on textarea "He is my savior because he delivered me from my past. He is my Lord because I f…" at bounding box center [241, 406] width 444 height 35
click at [294, 389] on textarea "He is my savior because He delivered me from my past. He is my Lord because I f…" at bounding box center [241, 406] width 444 height 35
type textarea "He is my savior because He delivered me from my past. He is my Lord because I f…"
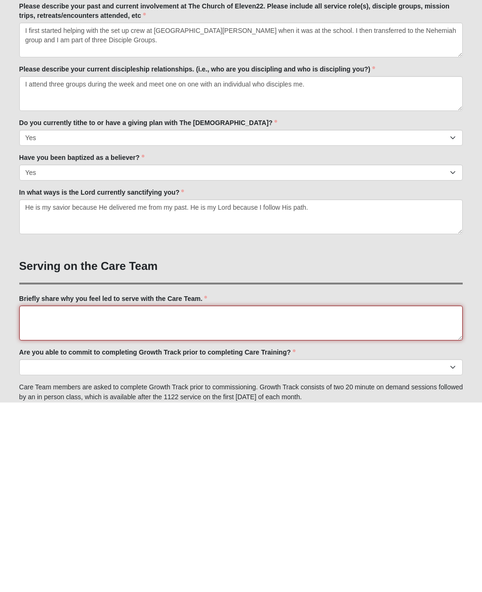
click at [230, 495] on textarea "Briefly share why you feel led to serve with the Care Team." at bounding box center [241, 512] width 444 height 35
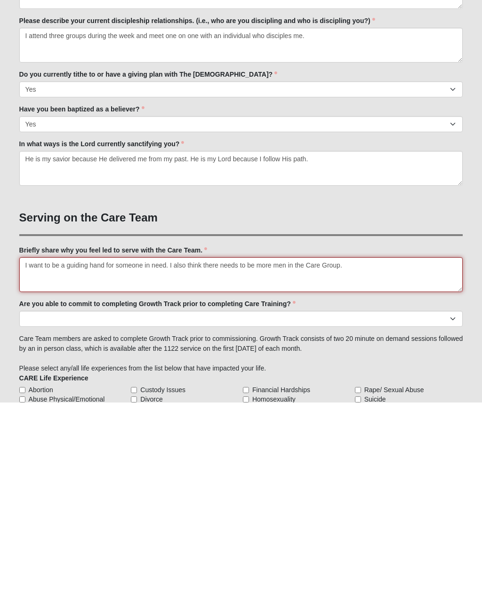
type textarea "I want to be a guiding hand for someone in need. I also think there needs to be…"
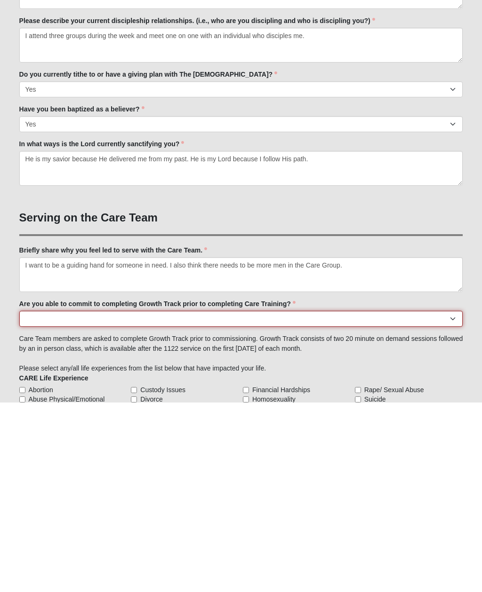
click at [454, 501] on select "Yes No Already Completed" at bounding box center [241, 509] width 444 height 16
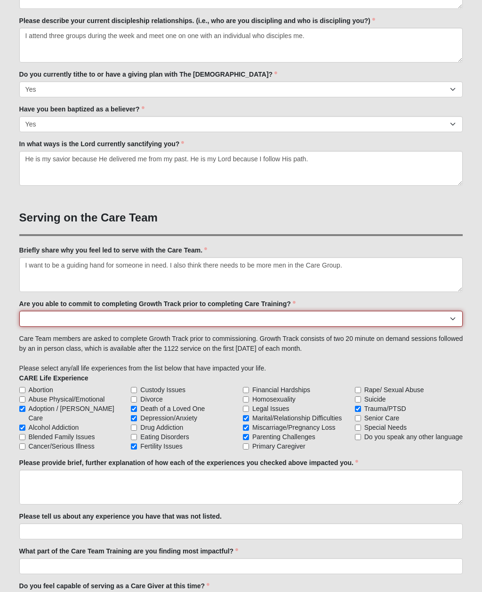
select select "Yes"
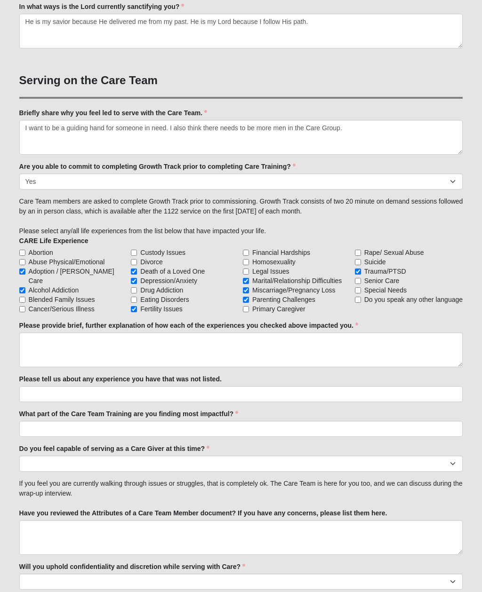
scroll to position [685, 0]
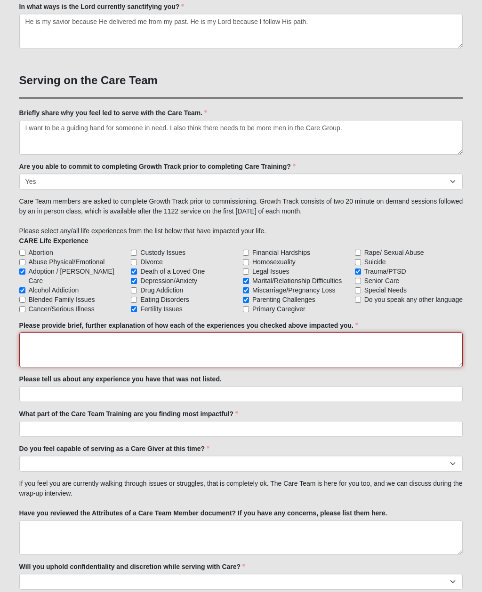
click at [331, 351] on textarea "Please provide brief, further explanation of how each of the experiences you ch…" at bounding box center [241, 350] width 444 height 35
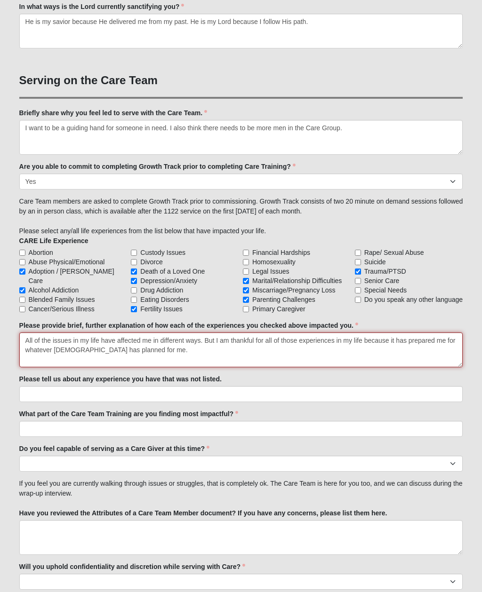
type textarea "All of the issues in my life have affected me in different ways. But I am thank…"
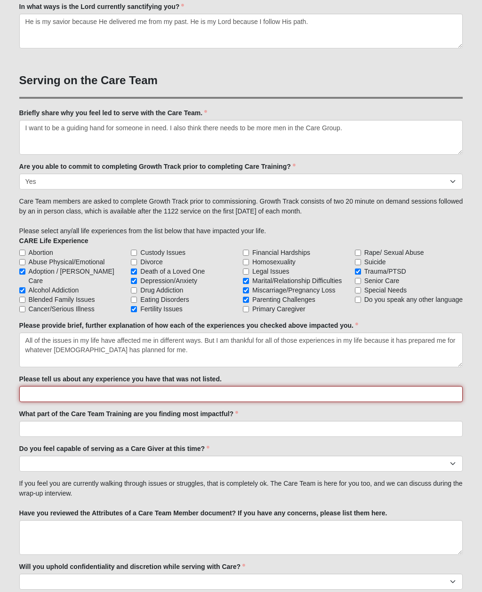
click at [275, 393] on input "Please tell us about any experience you have that was not listed." at bounding box center [241, 394] width 444 height 16
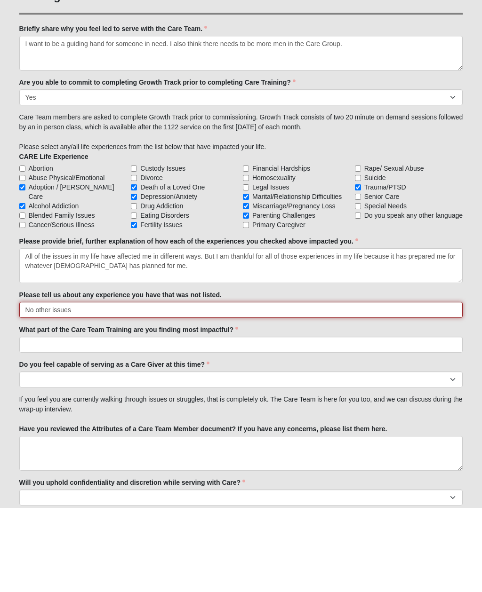
type input "No other issues"
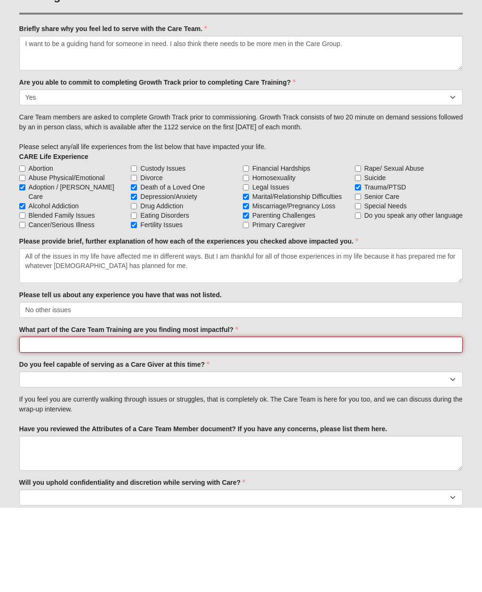
click at [261, 421] on input "What part of the Care Team Training are you finding most impactful?" at bounding box center [241, 429] width 444 height 16
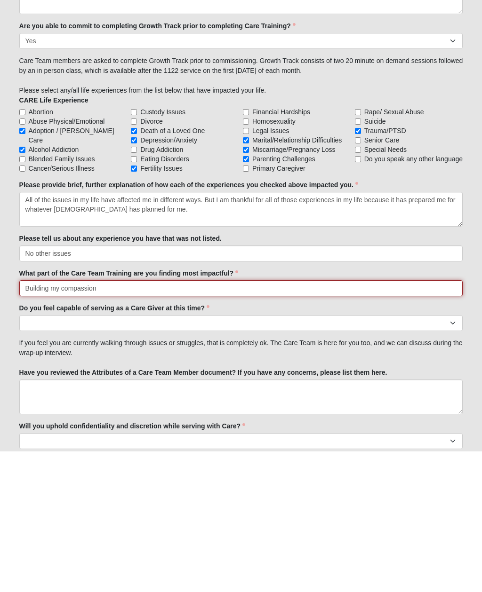
type input "Building my compassion"
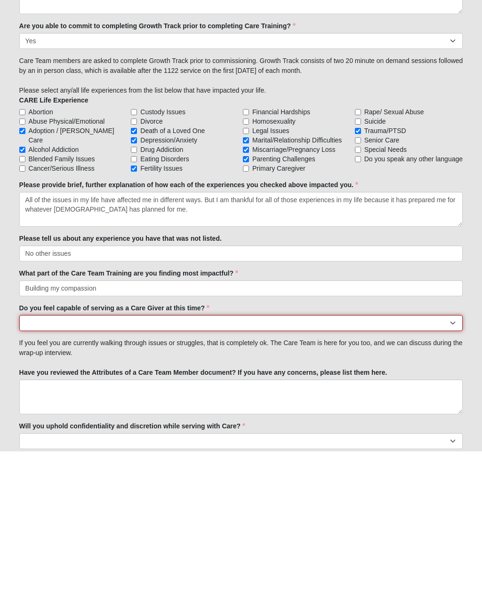
click at [453, 456] on select "No Yes" at bounding box center [241, 464] width 444 height 16
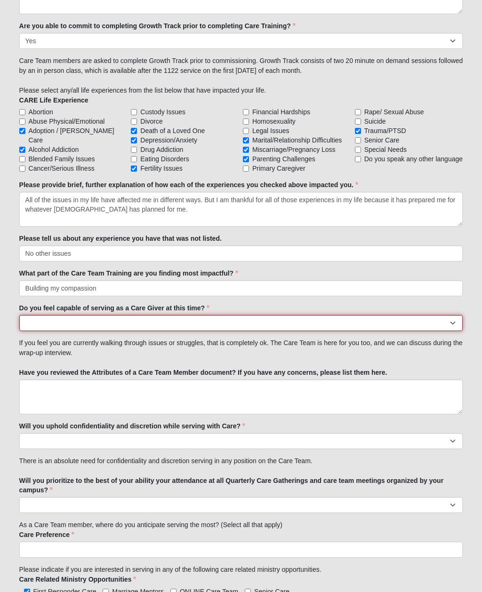
select select "True"
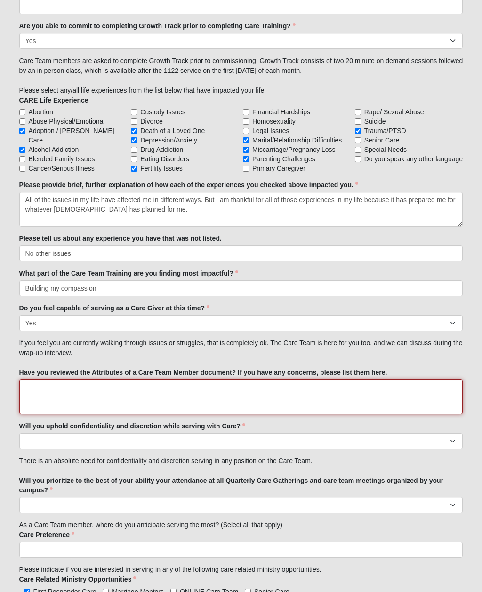
click at [202, 396] on textarea "Have you reviewed the Attributes of a Care Team Member document? If you have an…" at bounding box center [241, 397] width 444 height 35
type textarea "N"
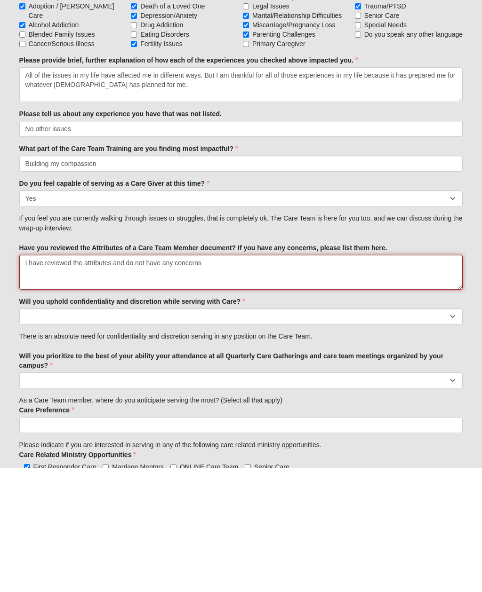
type textarea "I have reviewed the attributes and do not have any concerns"
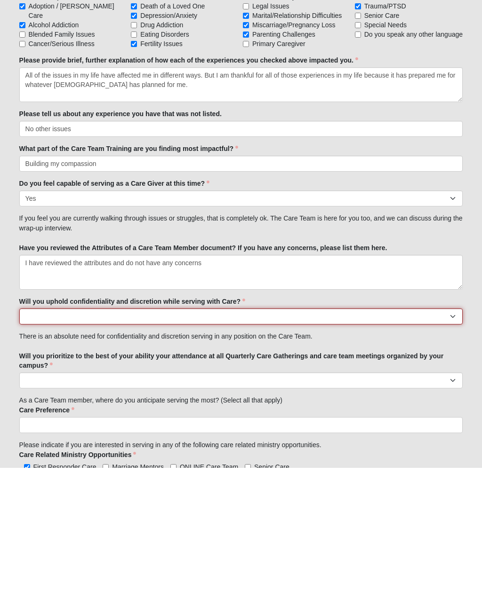
click at [454, 433] on select "No Yes" at bounding box center [241, 441] width 444 height 16
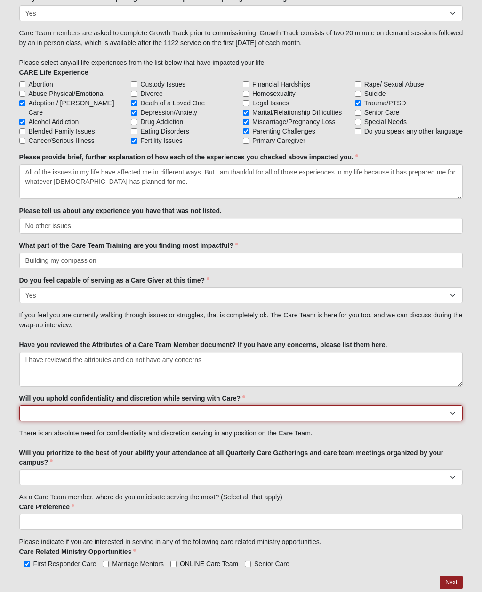
select select "True"
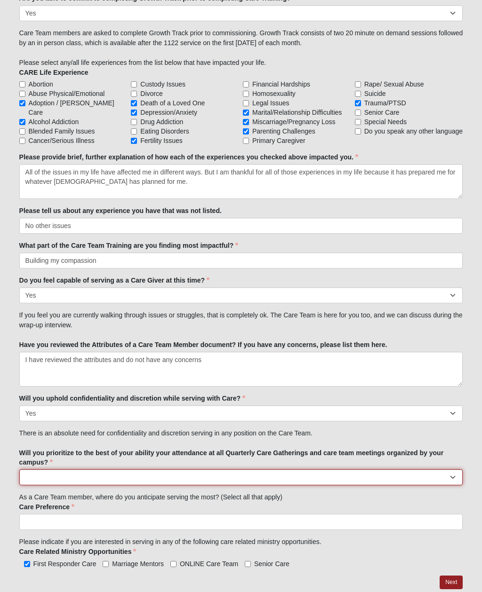
click at [282, 481] on select "No Yes" at bounding box center [241, 477] width 444 height 16
select select "True"
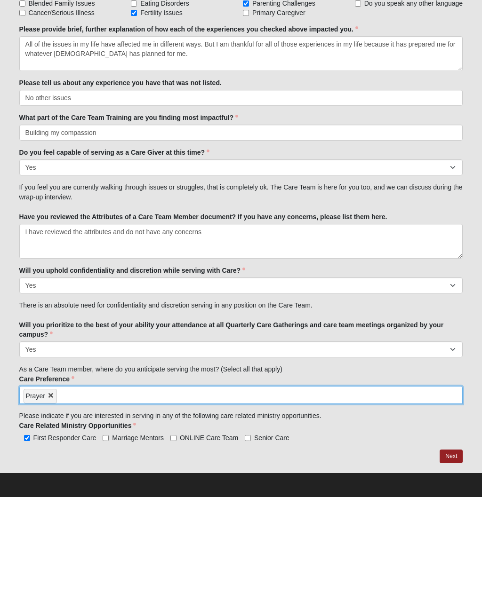
scroll to position [886, 0]
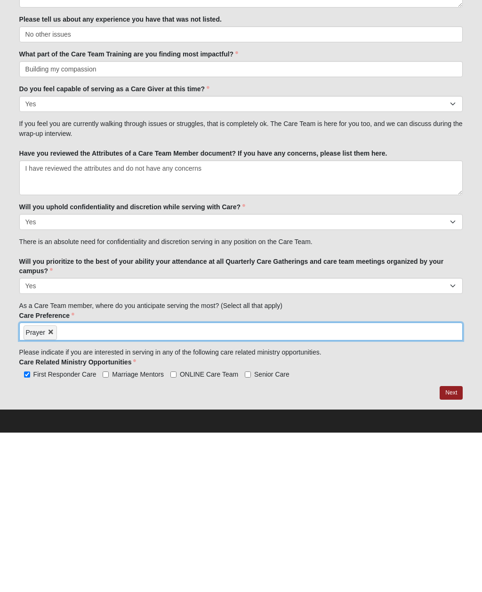
click at [453, 546] on link "Next" at bounding box center [450, 553] width 23 height 14
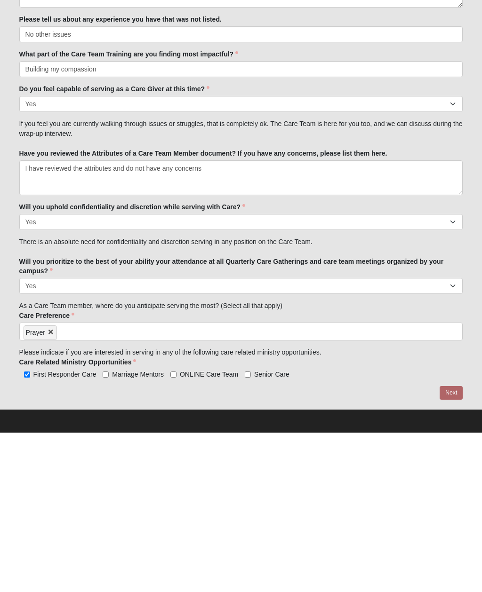
scroll to position [856, 0]
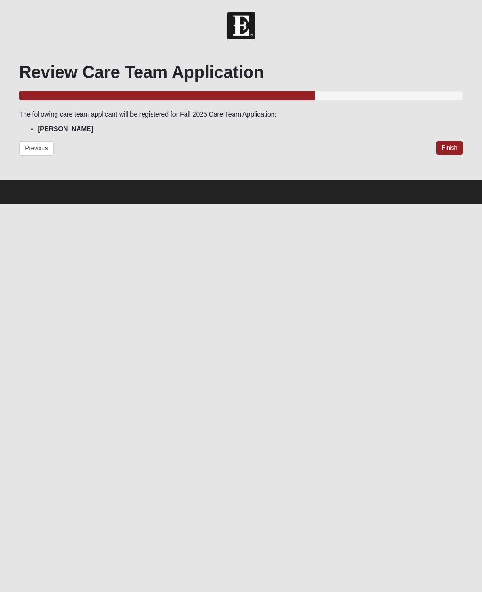
click at [451, 148] on link "Finish" at bounding box center [449, 148] width 27 height 14
